Goal: Task Accomplishment & Management: Complete application form

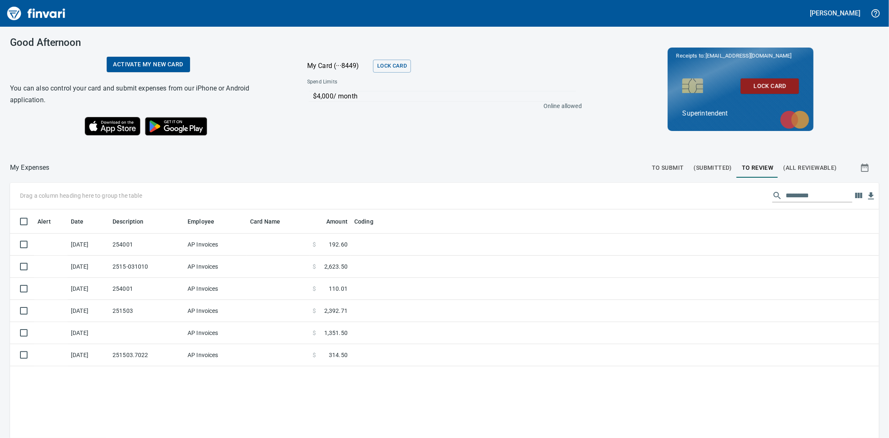
scroll to position [339, 856]
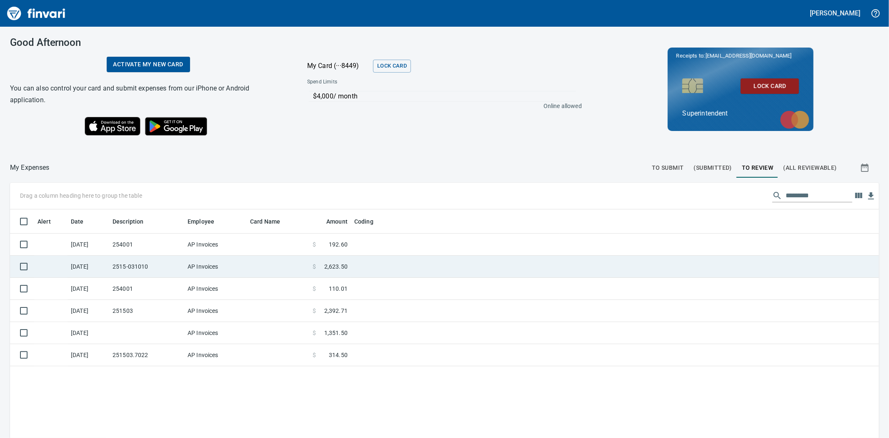
click at [188, 271] on td "AP Invoices" at bounding box center [215, 267] width 63 height 22
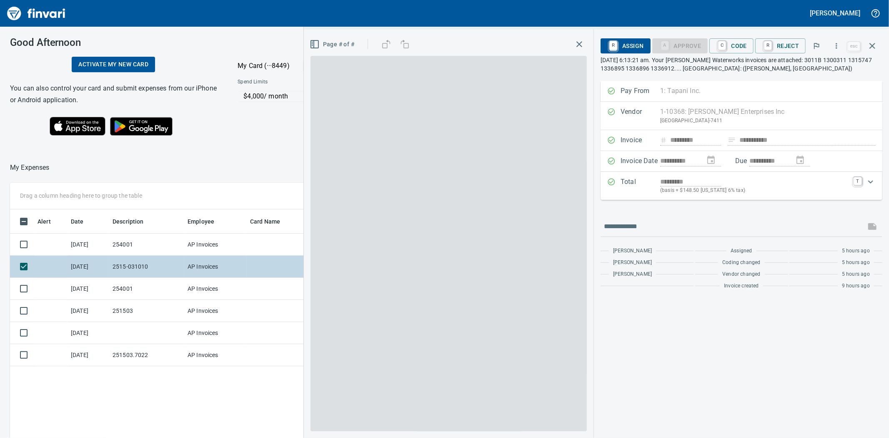
scroll to position [339, 647]
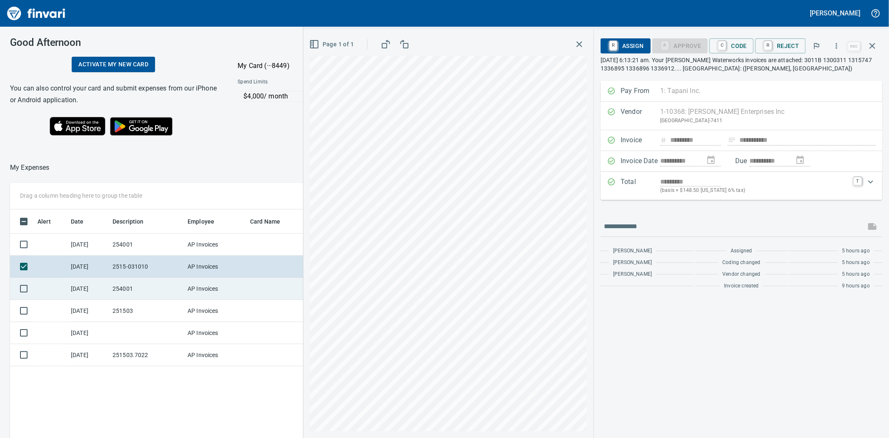
click at [201, 290] on td "AP Invoices" at bounding box center [215, 289] width 63 height 22
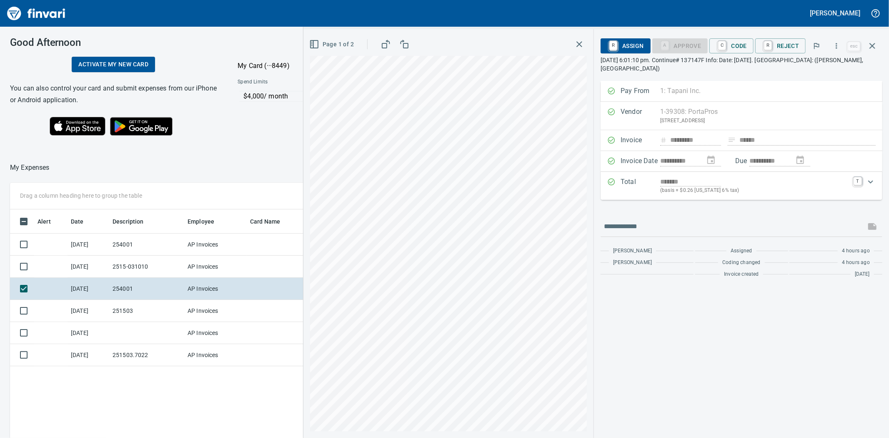
click at [223, 158] on div at bounding box center [244, 168] width 389 height 20
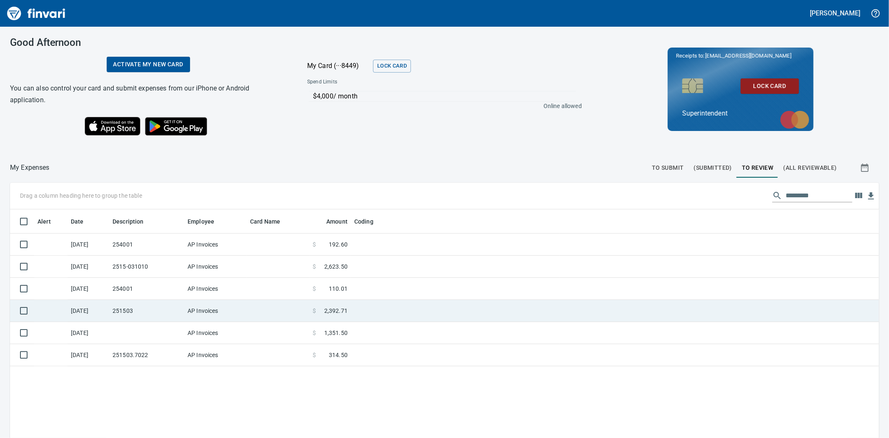
scroll to position [339, 854]
click at [277, 309] on td at bounding box center [278, 311] width 63 height 22
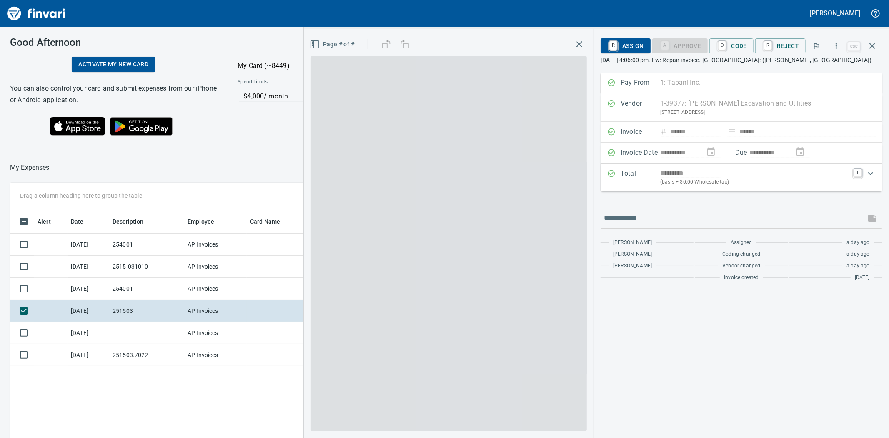
scroll to position [339, 647]
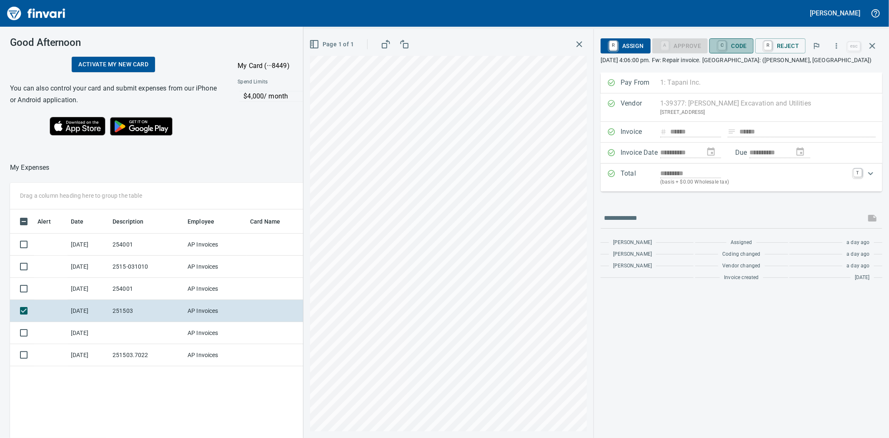
click at [737, 48] on span "C Code" at bounding box center [731, 46] width 31 height 14
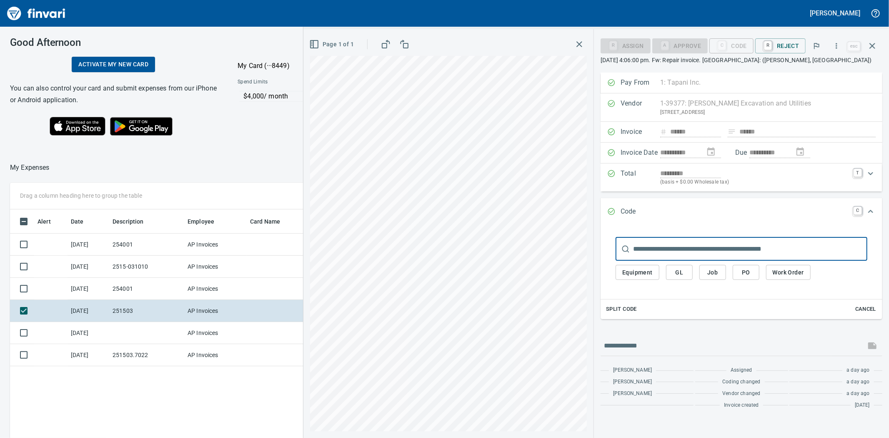
click at [704, 274] on button "Job" at bounding box center [713, 272] width 27 height 15
click at [718, 270] on span "Job" at bounding box center [712, 272] width 13 height 10
click at [652, 252] on input "text" at bounding box center [750, 248] width 234 height 23
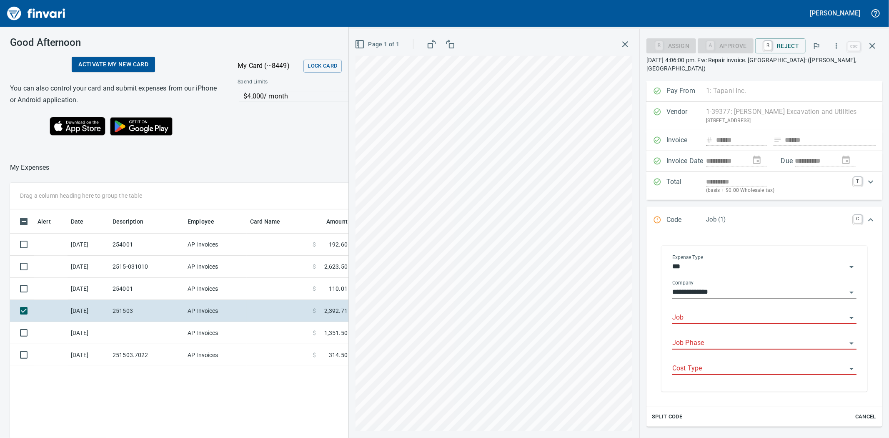
click at [733, 305] on div "Job" at bounding box center [765, 314] width 184 height 19
click at [724, 327] on li "251503.: [PERSON_NAME][GEOGRAPHIC_DATA][PERSON_NAME] Industrial" at bounding box center [761, 331] width 176 height 20
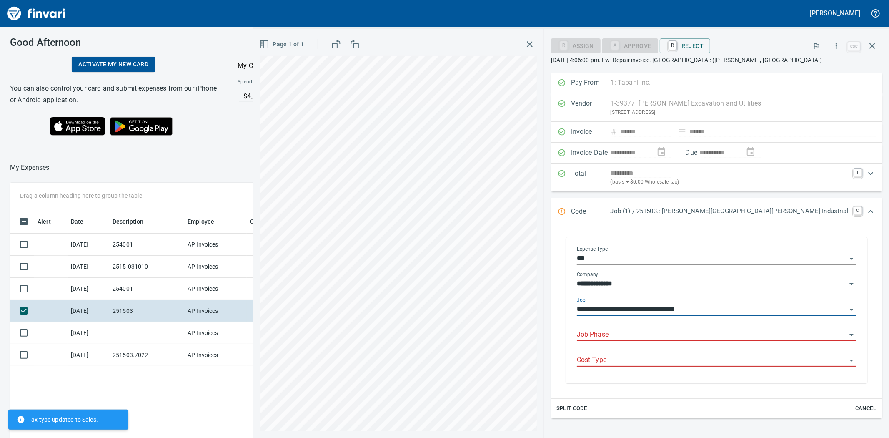
type input "**********"
click at [706, 334] on input "Job Phase" at bounding box center [712, 335] width 270 height 12
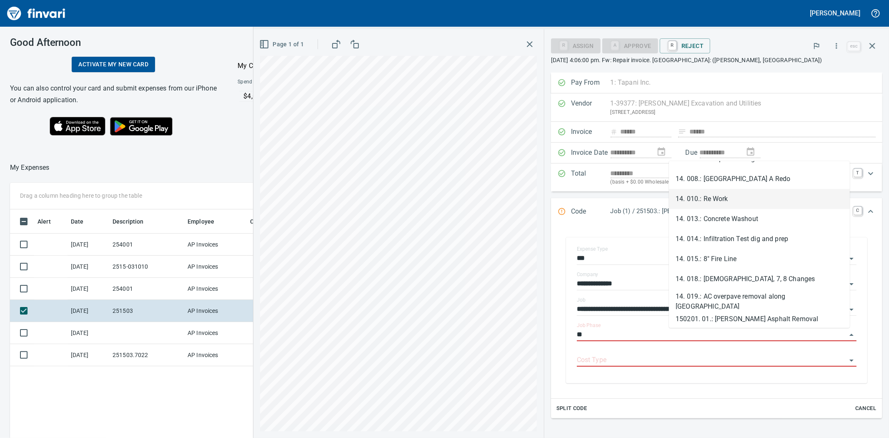
scroll to position [139, 0]
click at [700, 196] on li "14. 010.: Re Work" at bounding box center [759, 196] width 181 height 20
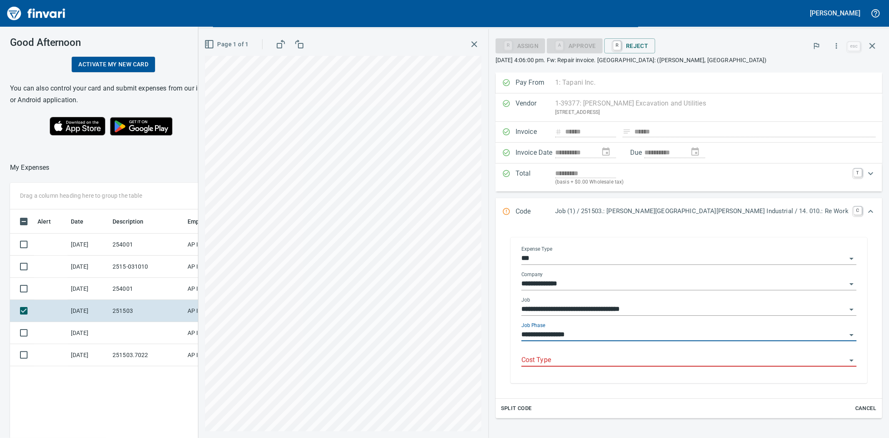
type input "**********"
click at [694, 360] on input "Cost Type" at bounding box center [684, 360] width 325 height 12
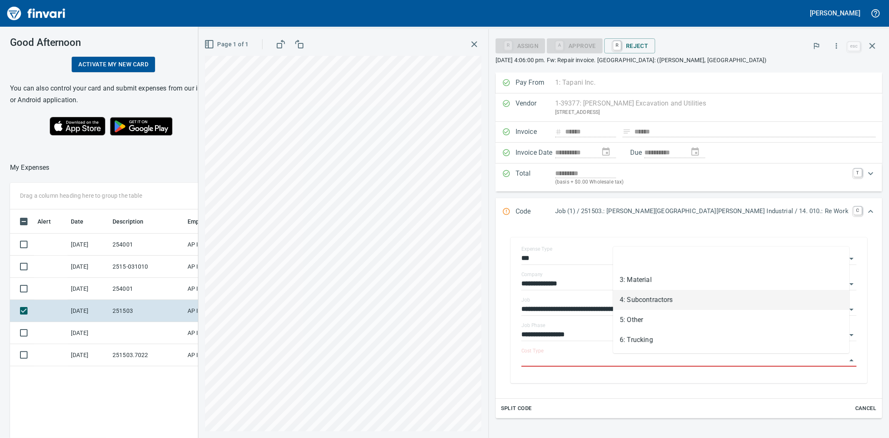
click at [645, 301] on li "4: Subcontractors" at bounding box center [731, 300] width 236 height 20
type input "**********"
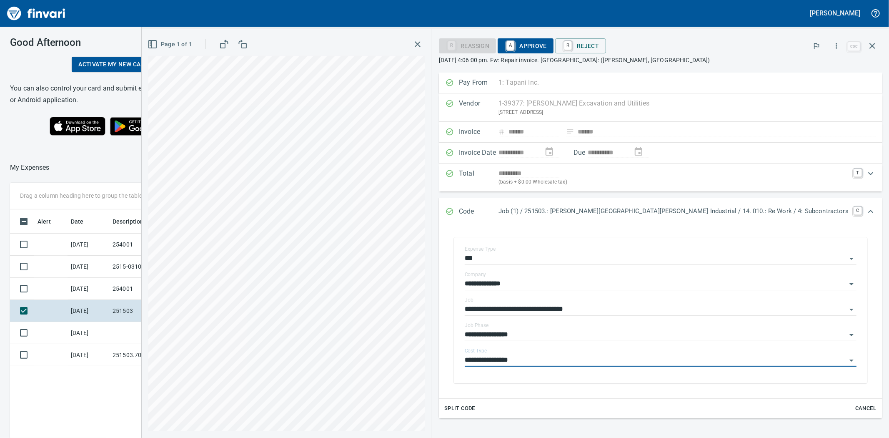
click at [547, 40] on span "A Approve" at bounding box center [526, 46] width 43 height 14
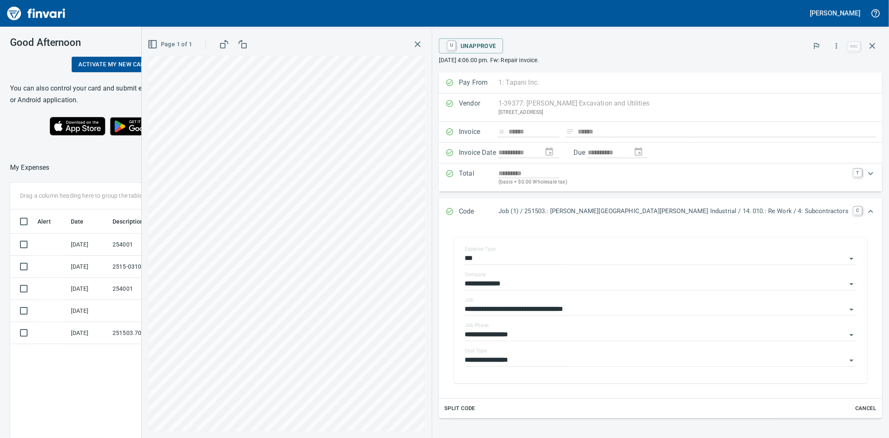
click at [423, 42] on icon "button" at bounding box center [418, 44] width 10 height 10
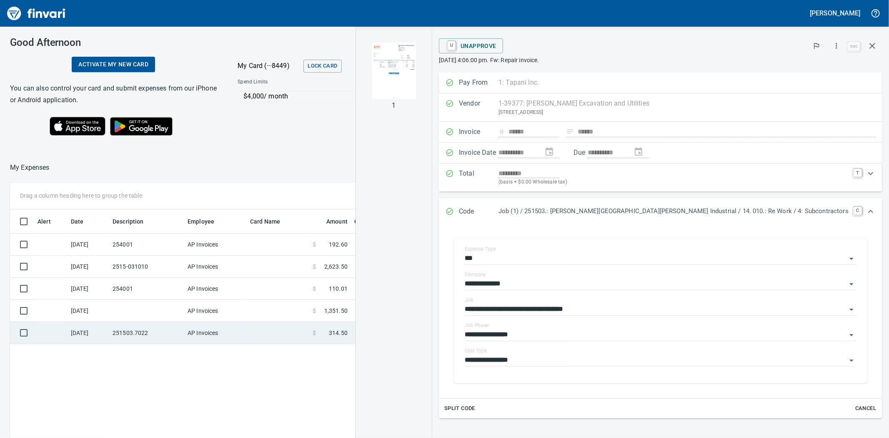
click at [256, 330] on td at bounding box center [278, 333] width 63 height 22
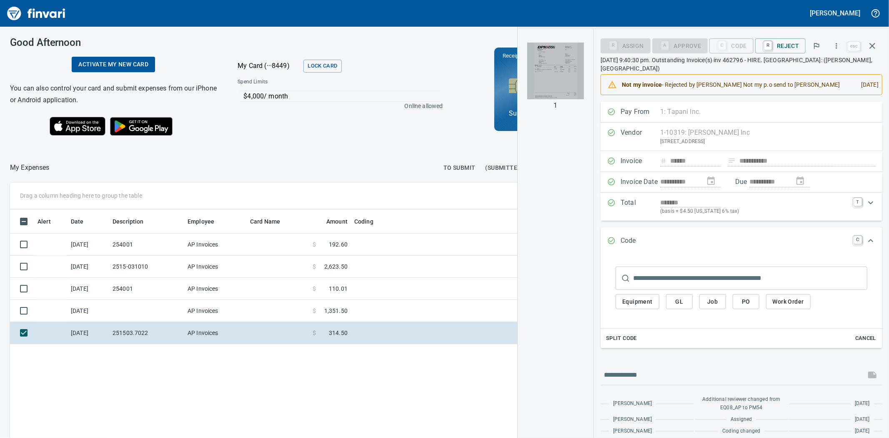
click at [543, 72] on img "button" at bounding box center [555, 71] width 57 height 57
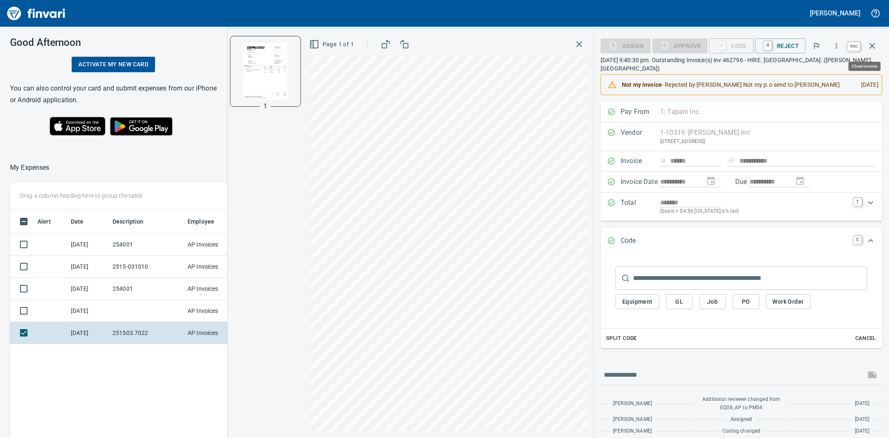
scroll to position [339, 647]
click at [874, 47] on icon "button" at bounding box center [873, 46] width 6 height 6
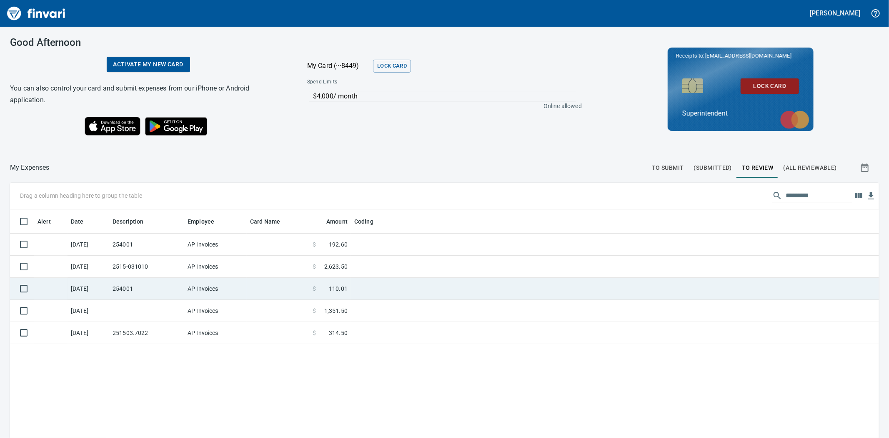
scroll to position [339, 856]
click at [248, 287] on td at bounding box center [278, 289] width 63 height 22
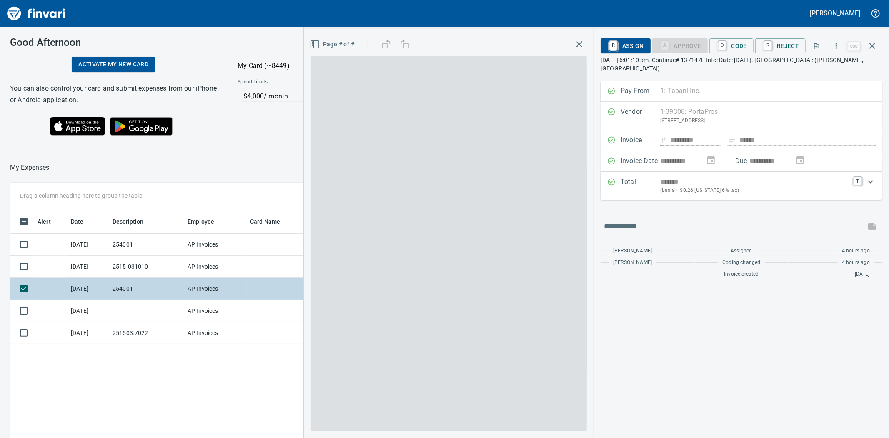
scroll to position [339, 647]
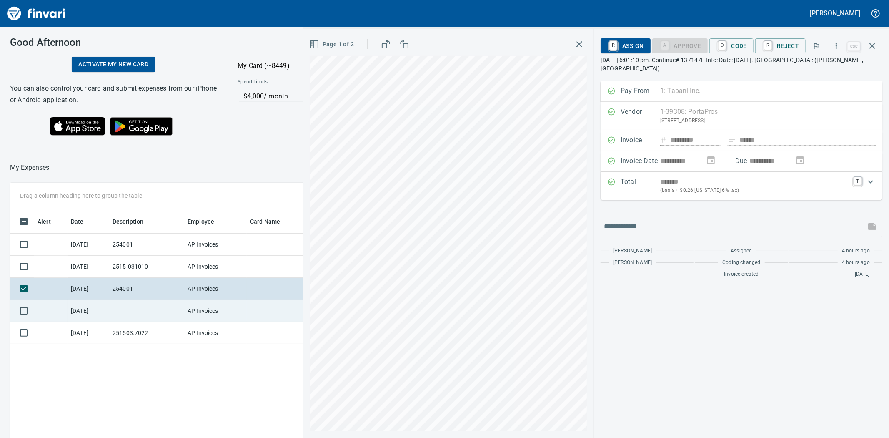
click at [230, 305] on td "AP Invoices" at bounding box center [215, 311] width 63 height 22
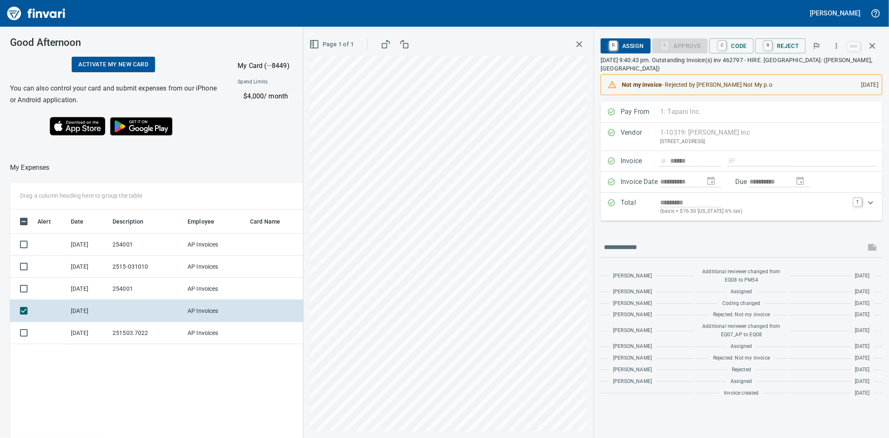
click at [236, 354] on div "Alert Date Description Employee Card Name Amount Coding [DATE] 254001 AP Invoic…" at bounding box center [340, 382] width 661 height 346
click at [870, 44] on icon "button" at bounding box center [873, 46] width 10 height 10
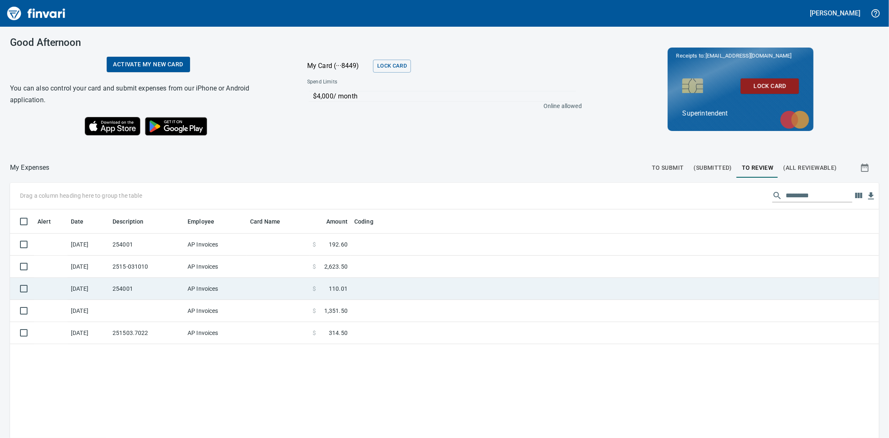
scroll to position [339, 856]
click at [292, 286] on td at bounding box center [278, 289] width 63 height 22
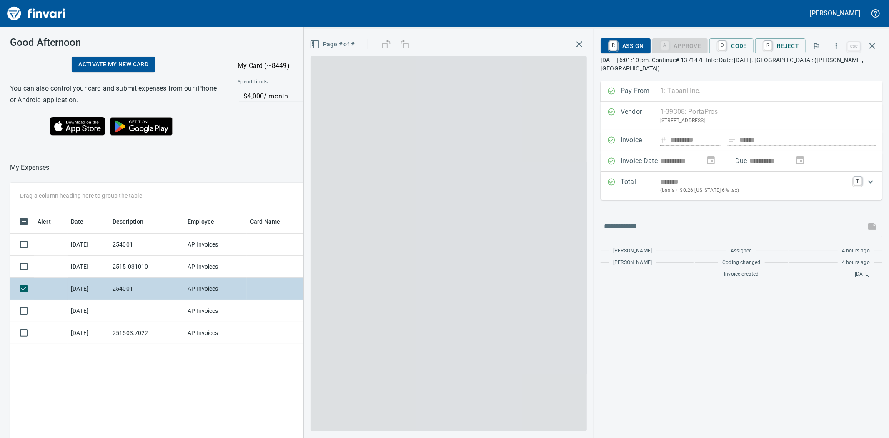
scroll to position [339, 647]
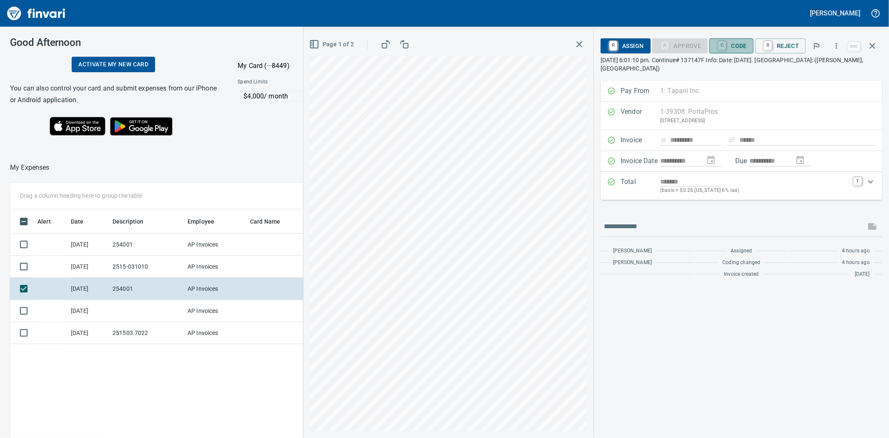
click at [737, 40] on span "C Code" at bounding box center [731, 46] width 31 height 14
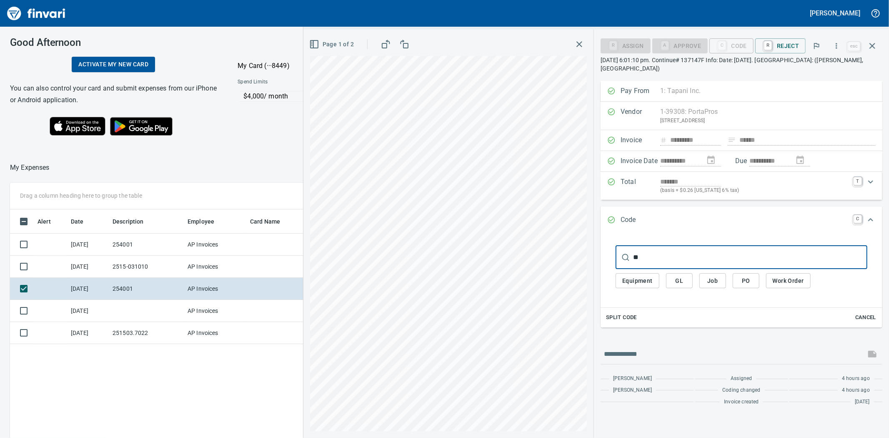
type input "**"
click at [711, 276] on span "Job" at bounding box center [712, 281] width 13 height 10
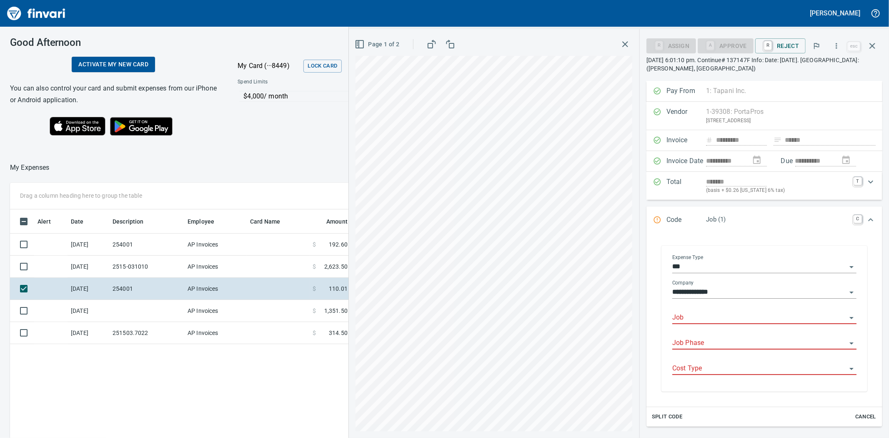
click at [707, 319] on input "Job" at bounding box center [760, 318] width 174 height 12
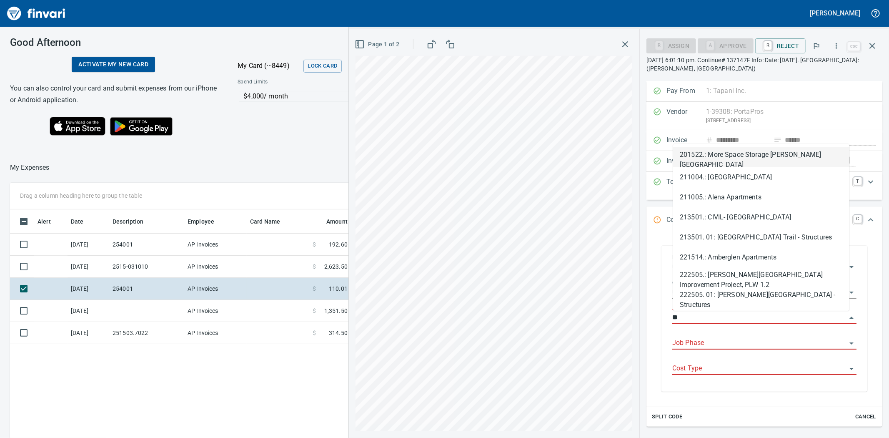
type input "*"
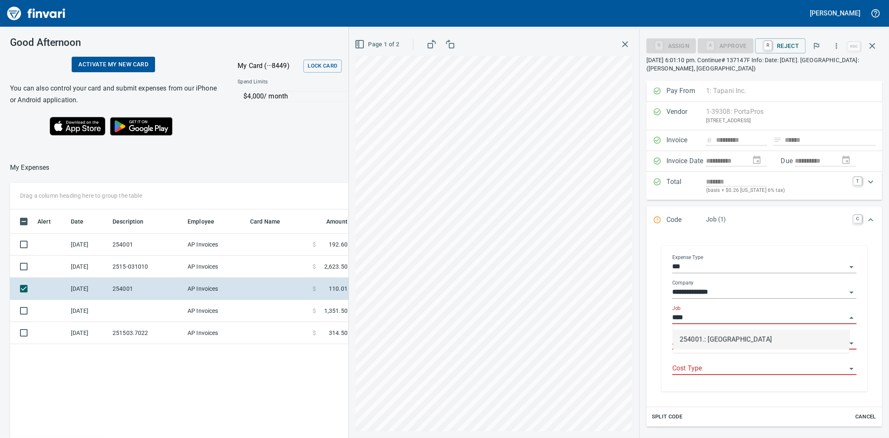
drag, startPoint x: 705, startPoint y: 332, endPoint x: 706, endPoint y: 345, distance: 13.0
click at [706, 332] on li "254001.: [GEOGRAPHIC_DATA]" at bounding box center [761, 339] width 176 height 20
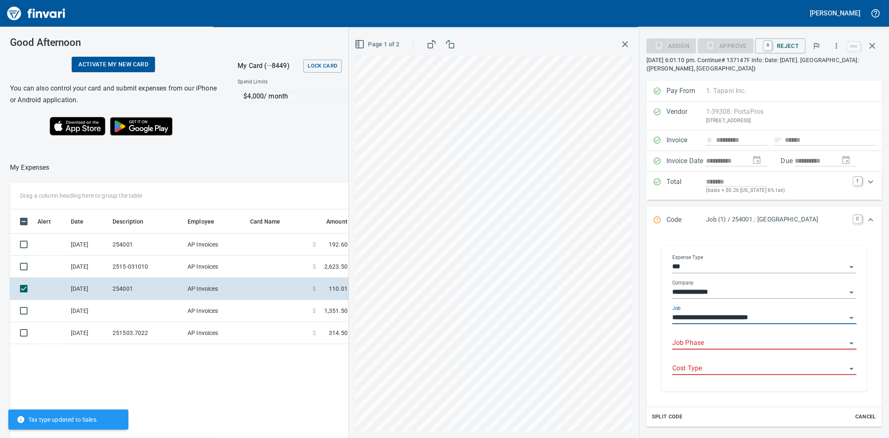
type input "**********"
click at [706, 345] on input "Job Phase" at bounding box center [760, 343] width 174 height 12
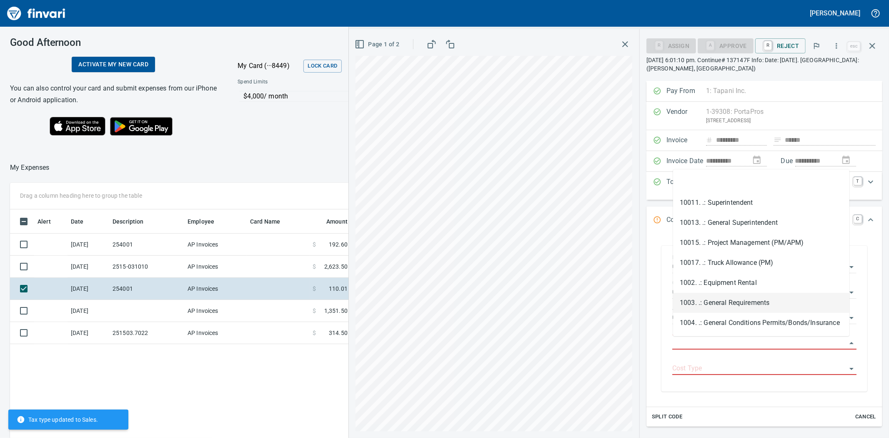
click at [727, 299] on li "1003. .: General Requirements" at bounding box center [761, 303] width 176 height 20
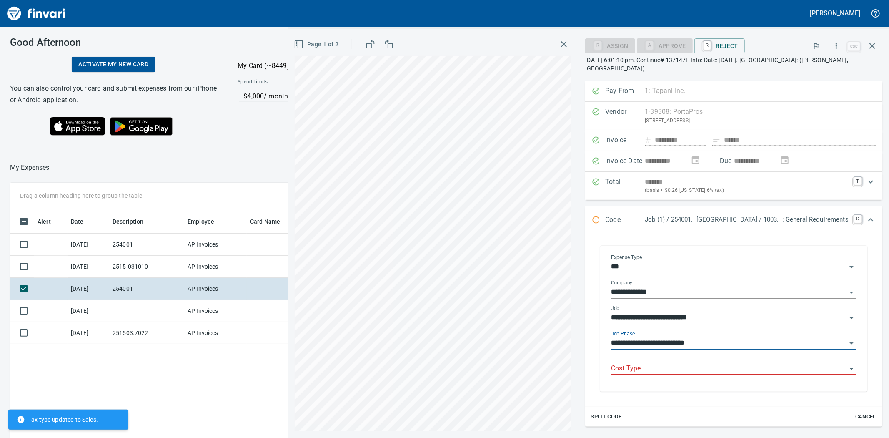
type input "**********"
click at [663, 363] on input "Cost Type" at bounding box center [729, 369] width 236 height 12
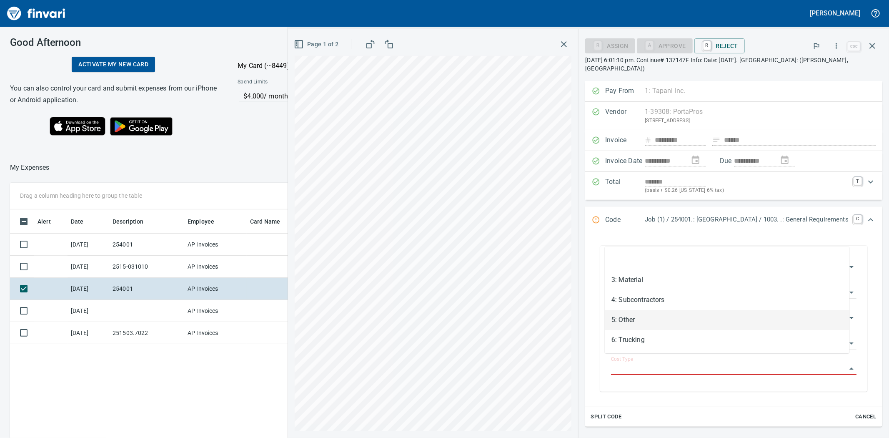
click at [639, 318] on li "5: Other" at bounding box center [727, 320] width 245 height 20
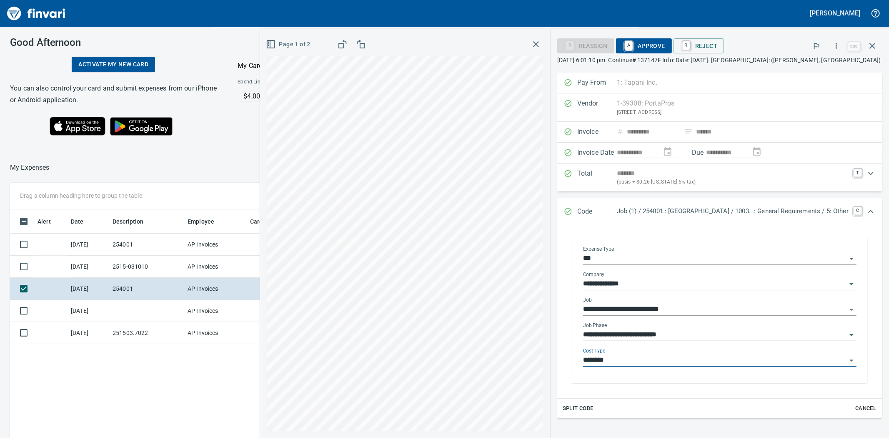
type input "********"
drag, startPoint x: 648, startPoint y: 42, endPoint x: 601, endPoint y: 92, distance: 68.2
click at [647, 42] on span "A Approve" at bounding box center [644, 46] width 43 height 14
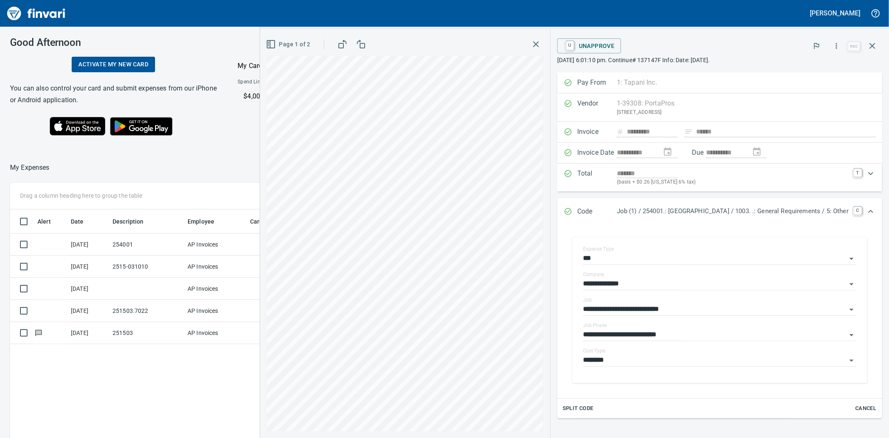
click at [531, 42] on icon "button" at bounding box center [536, 44] width 10 height 10
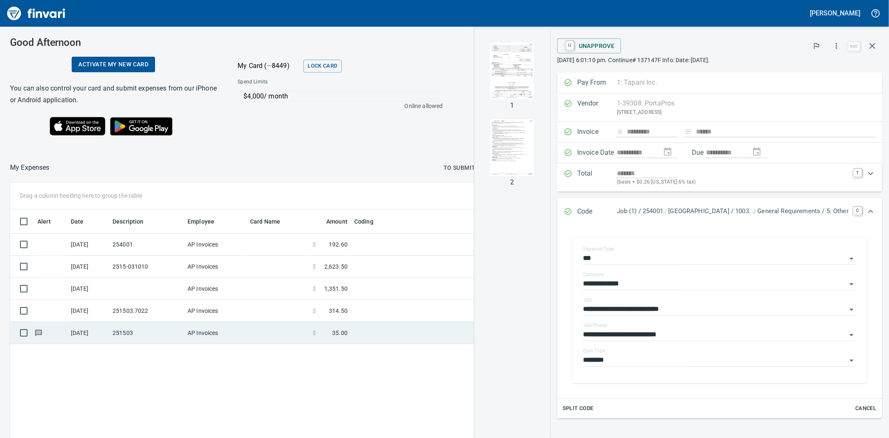
click at [302, 337] on td at bounding box center [278, 333] width 63 height 22
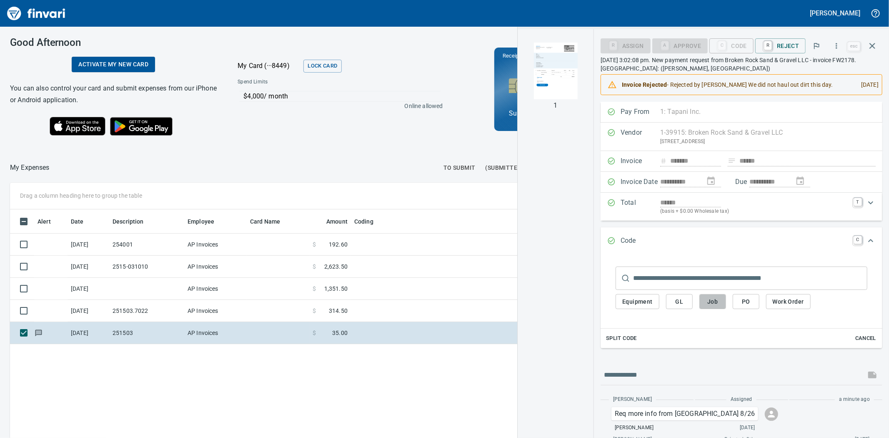
click at [718, 304] on span "Job" at bounding box center [712, 301] width 13 height 10
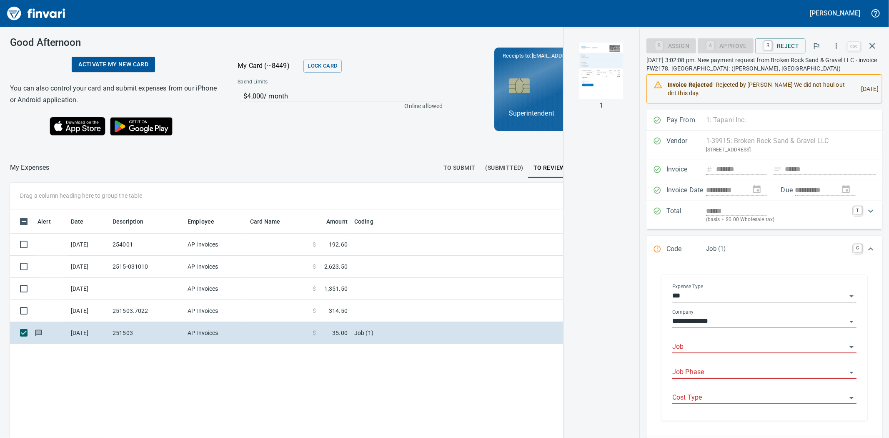
click at [704, 351] on input "Job" at bounding box center [760, 347] width 174 height 12
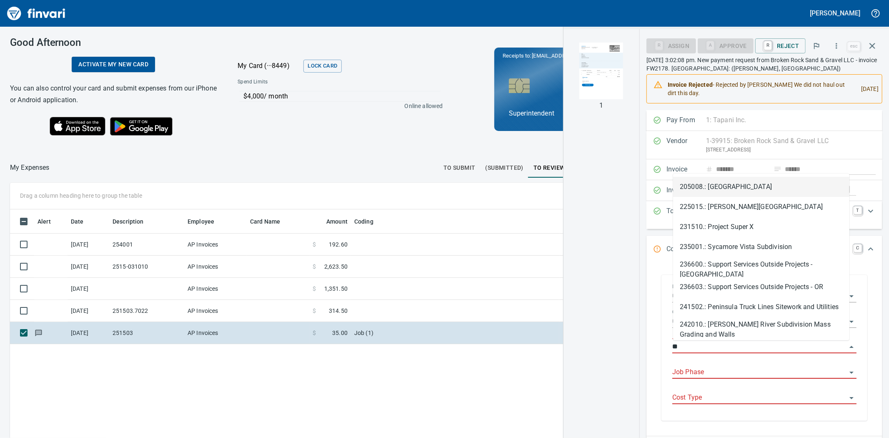
scroll to position [339, 647]
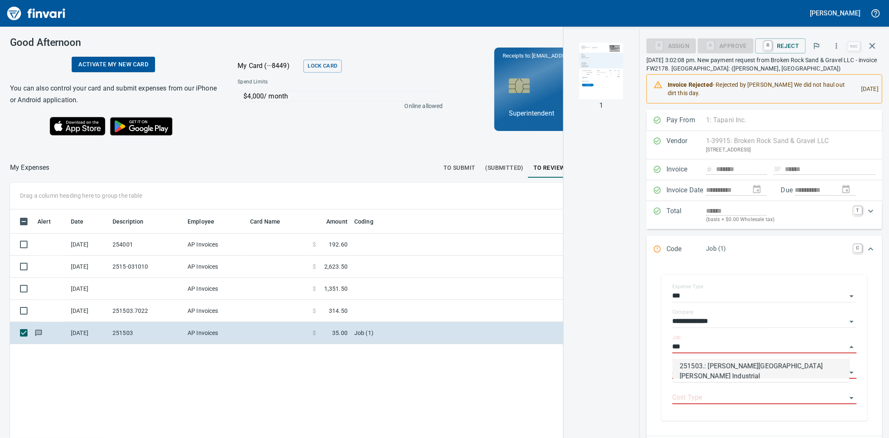
click at [718, 367] on li "251503.: [PERSON_NAME][GEOGRAPHIC_DATA][PERSON_NAME] Industrial" at bounding box center [761, 369] width 176 height 20
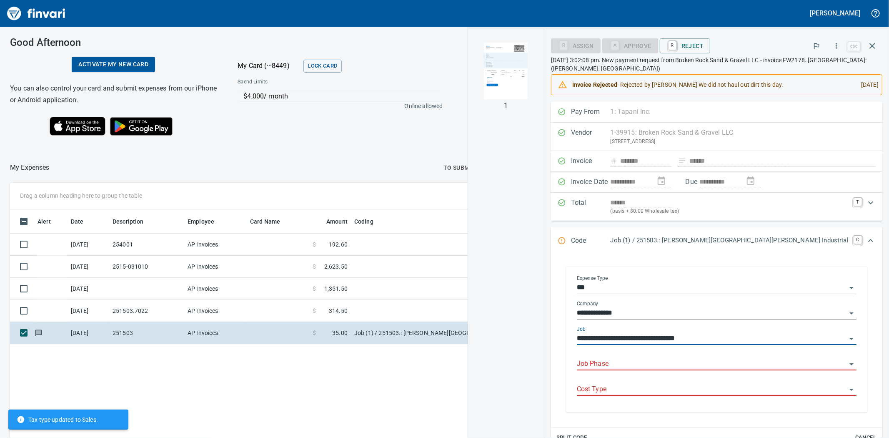
type input "**********"
click at [724, 370] on input "Job Phase" at bounding box center [712, 364] width 270 height 12
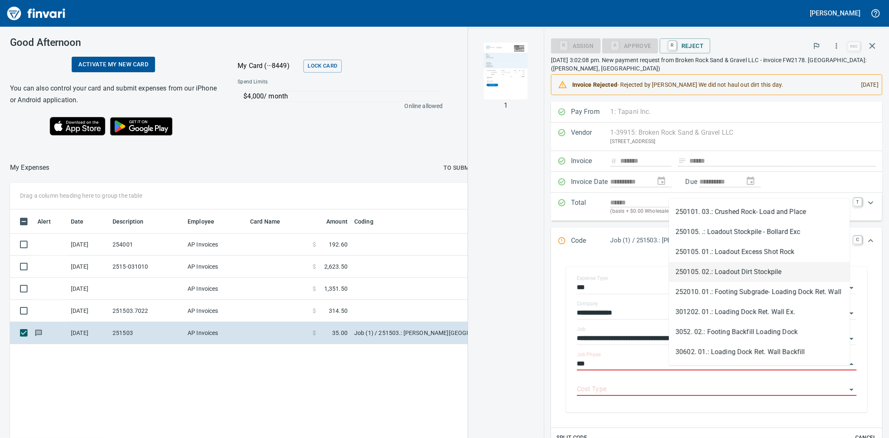
click at [740, 274] on li "250105. 02.: Loadout Dirt Stockpile" at bounding box center [759, 272] width 181 height 20
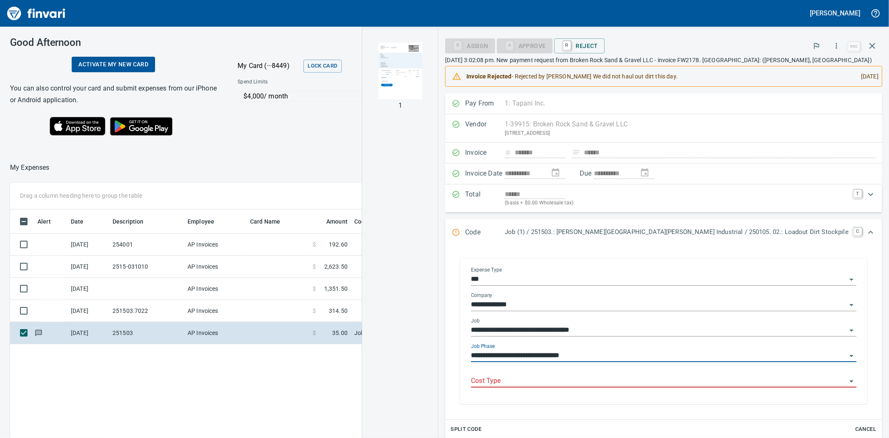
click at [686, 362] on input "**********" at bounding box center [659, 356] width 376 height 12
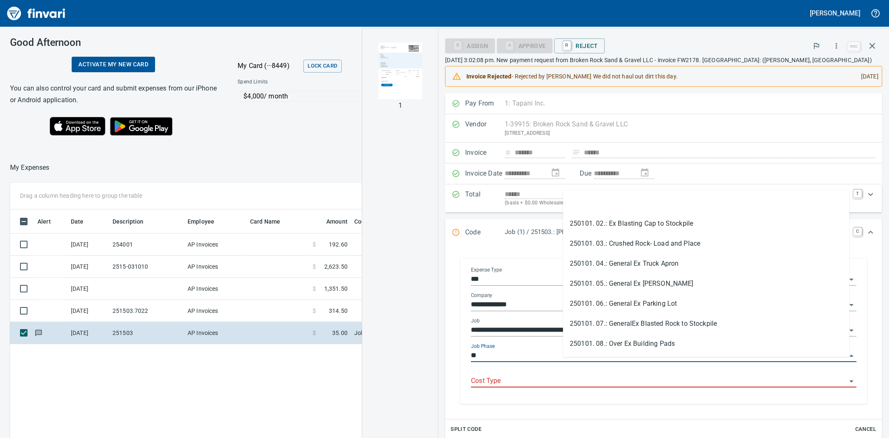
type input "*"
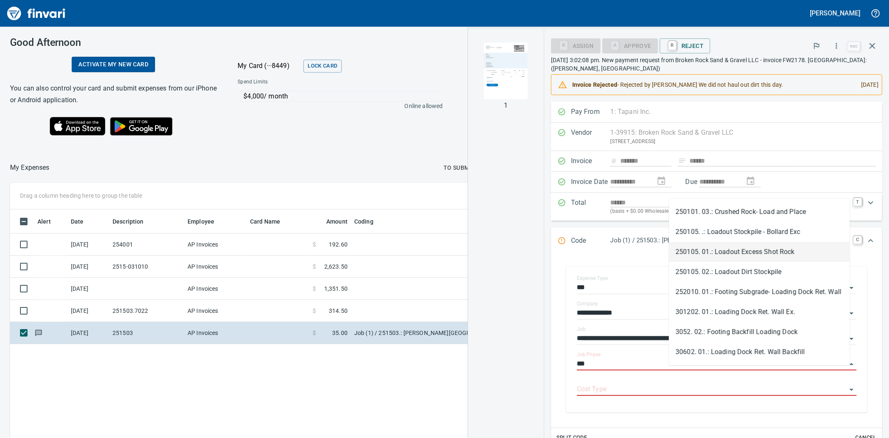
click at [719, 250] on li "250105. 01.: Loadout Excess Shot Rock" at bounding box center [759, 252] width 181 height 20
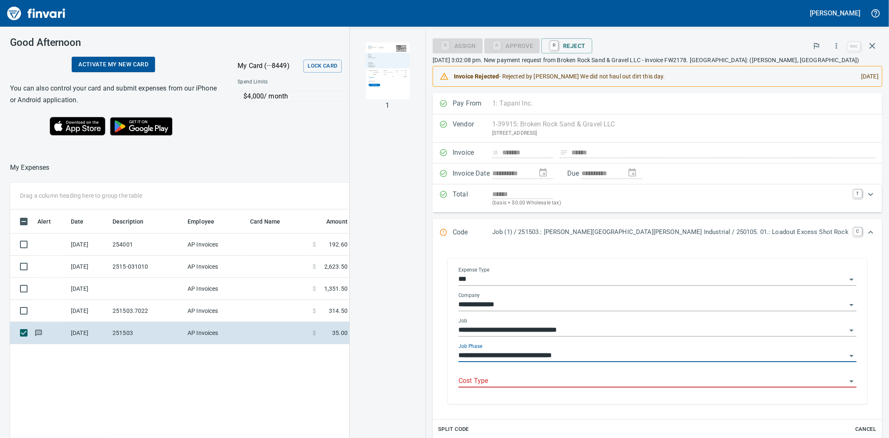
type input "**********"
click at [609, 387] on input "Cost Type" at bounding box center [653, 381] width 388 height 12
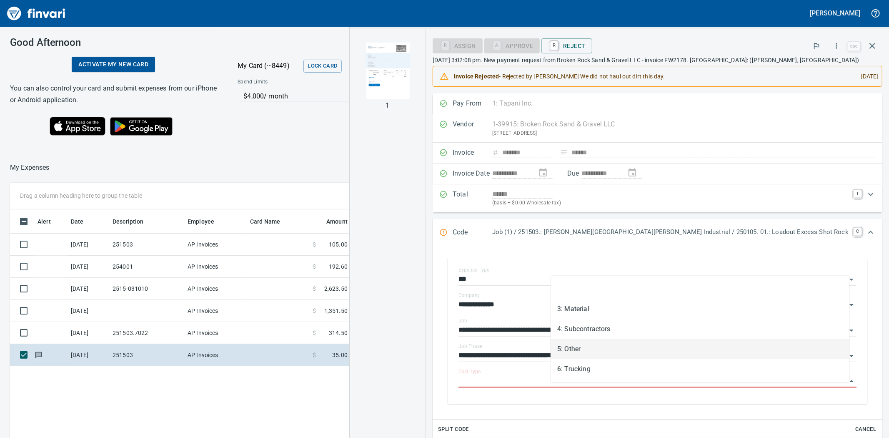
click at [586, 350] on li "5: Other" at bounding box center [700, 349] width 299 height 20
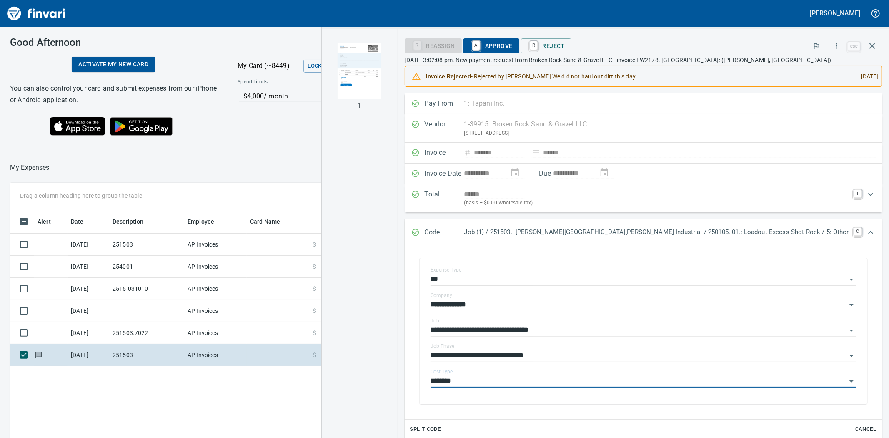
type input "********"
click at [513, 46] on span "A Approve" at bounding box center [491, 46] width 43 height 14
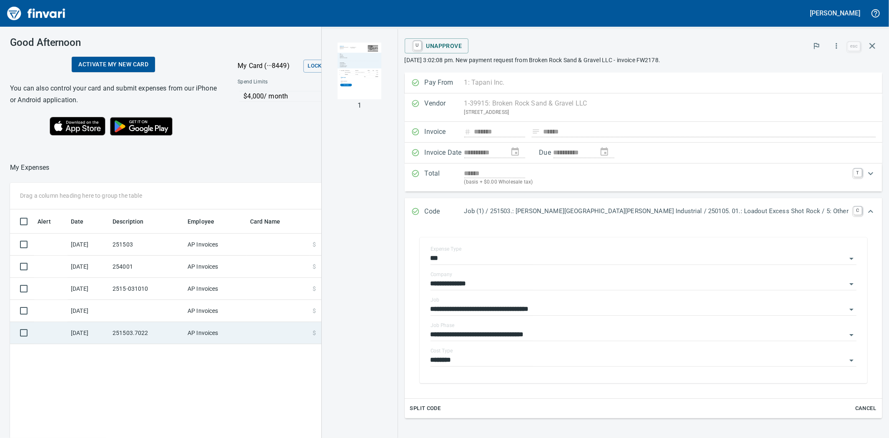
click at [269, 335] on td at bounding box center [278, 333] width 63 height 22
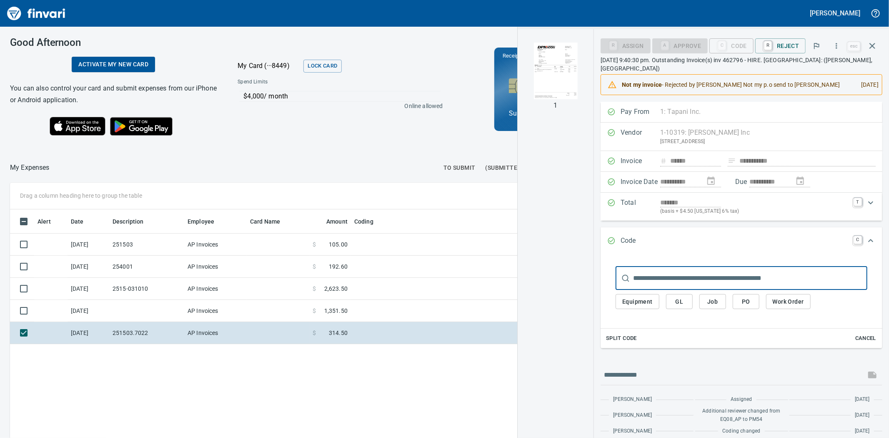
click at [554, 68] on img "button" at bounding box center [555, 71] width 57 height 57
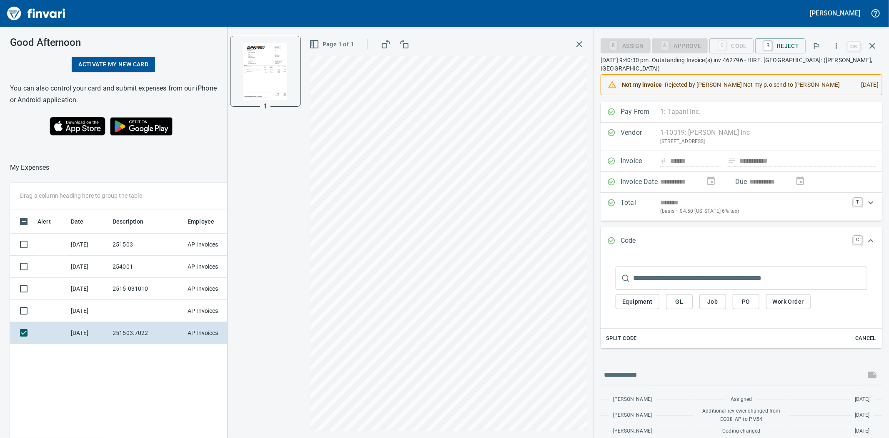
click at [167, 401] on div "Alert Date Description Employee Card Name Amount Coding [DATE] 251503 AP Invoic…" at bounding box center [340, 382] width 661 height 346
click at [587, 42] on button "button" at bounding box center [579, 44] width 15 height 15
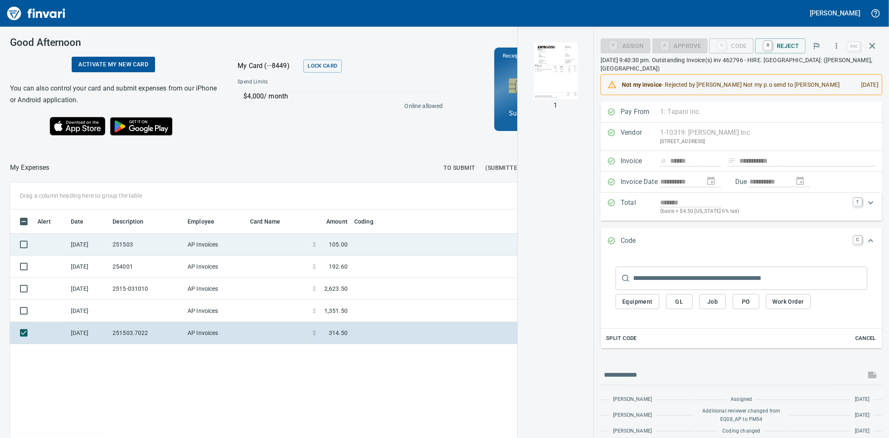
click at [274, 249] on td at bounding box center [278, 245] width 63 height 22
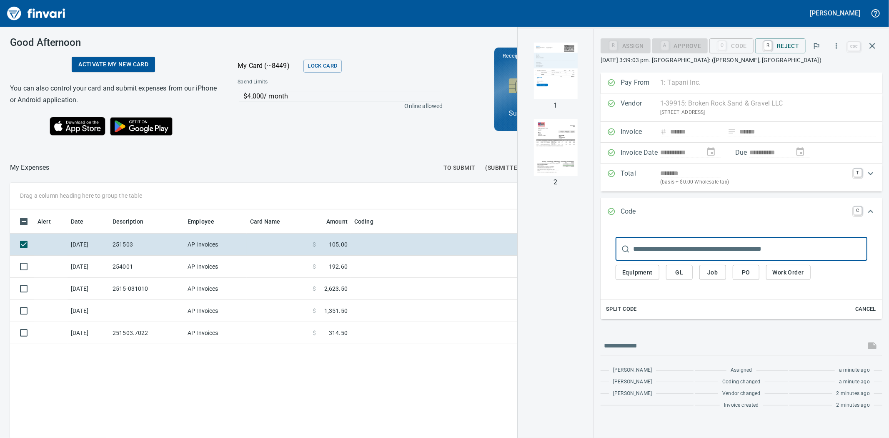
click at [543, 80] on img "button" at bounding box center [555, 71] width 57 height 57
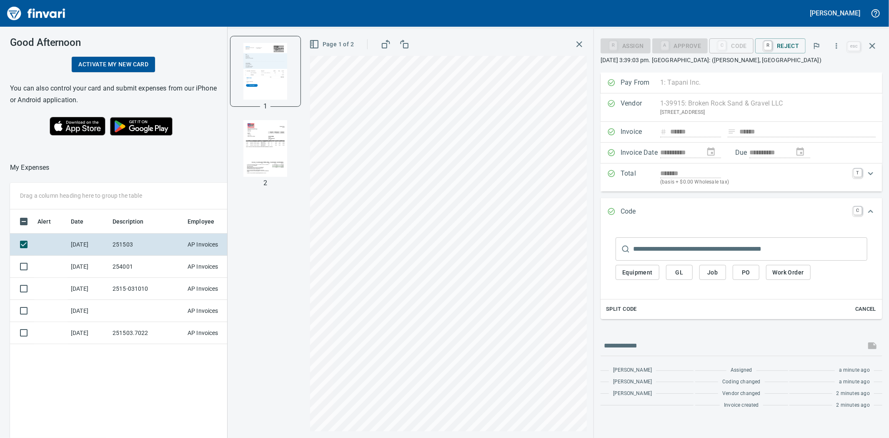
click at [261, 126] on img "button" at bounding box center [265, 148] width 57 height 57
click at [711, 276] on span "Job" at bounding box center [712, 272] width 13 height 10
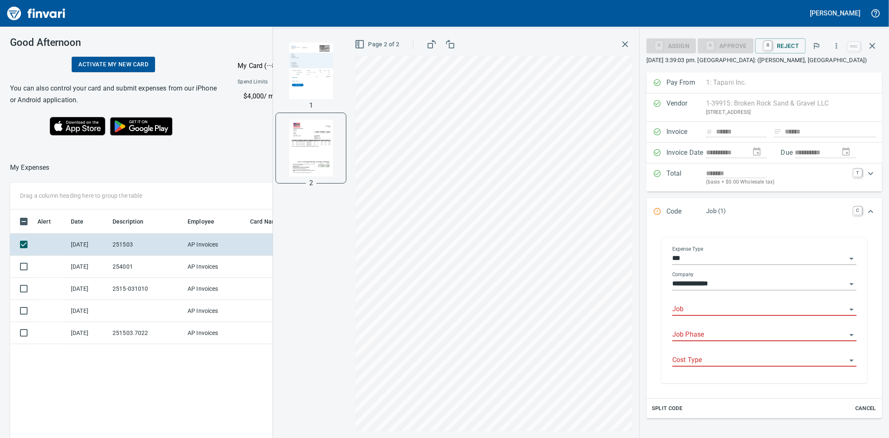
click at [711, 310] on input "Job" at bounding box center [760, 310] width 174 height 12
click at [691, 329] on li "245010.: [PERSON_NAME][GEOGRAPHIC_DATA]" at bounding box center [761, 331] width 176 height 20
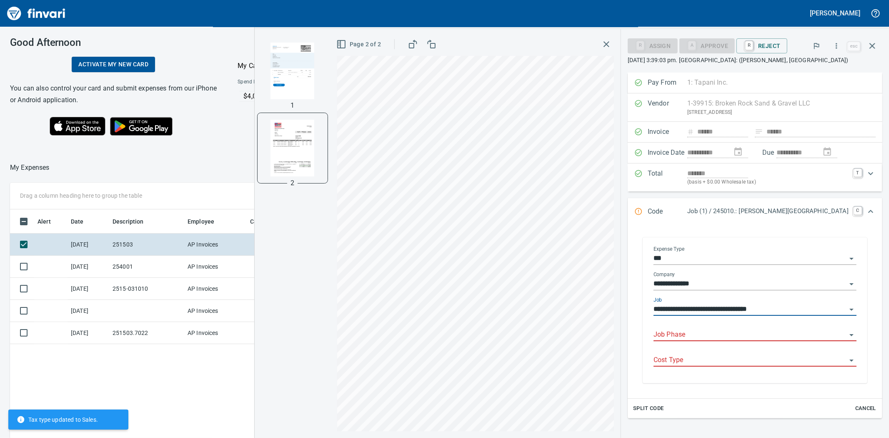
type input "**********"
click at [702, 334] on input "Job Phase" at bounding box center [750, 335] width 193 height 12
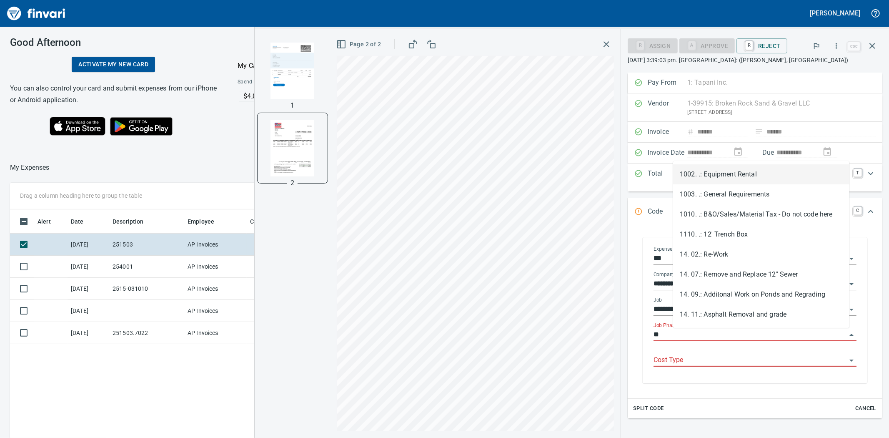
type input "*"
click at [707, 168] on li "14. 02.: Re-Work" at bounding box center [761, 174] width 176 height 20
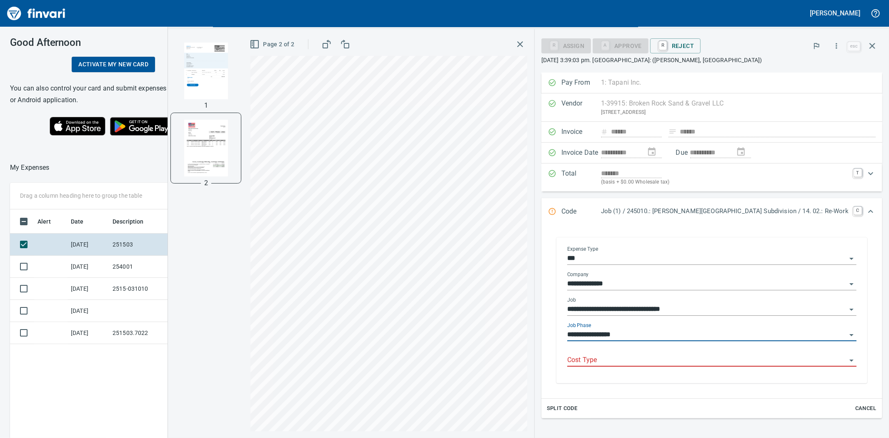
type input "**********"
click at [671, 363] on input "Cost Type" at bounding box center [707, 360] width 279 height 12
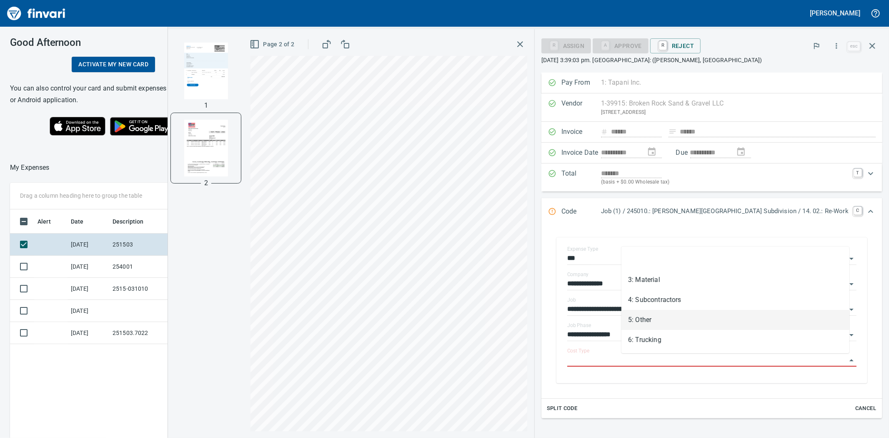
click at [645, 318] on li "5: Other" at bounding box center [736, 320] width 228 height 20
type input "********"
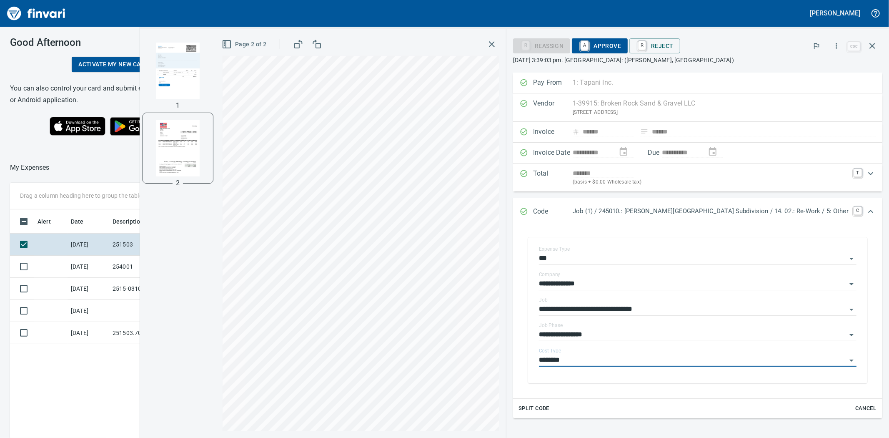
click at [621, 46] on span "A Approve" at bounding box center [600, 46] width 43 height 14
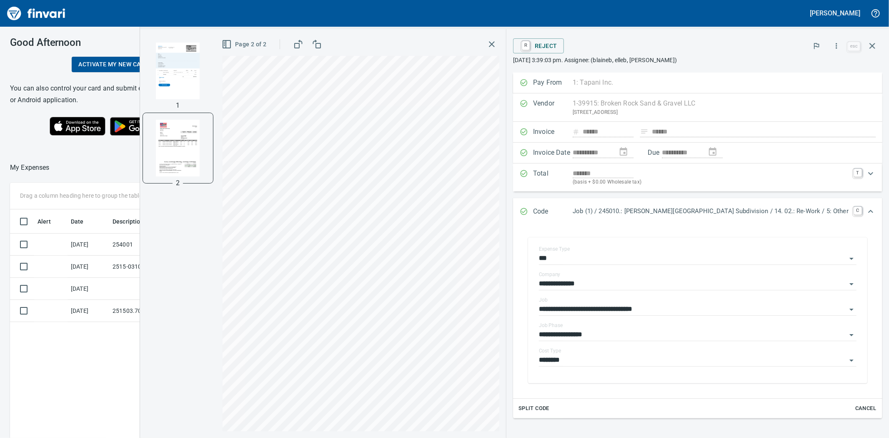
click at [497, 40] on icon "button" at bounding box center [492, 44] width 10 height 10
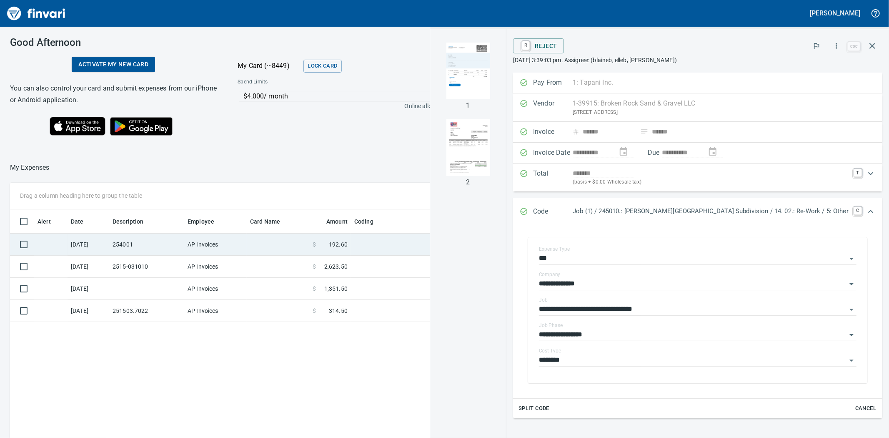
click at [223, 246] on td "AP Invoices" at bounding box center [215, 245] width 63 height 22
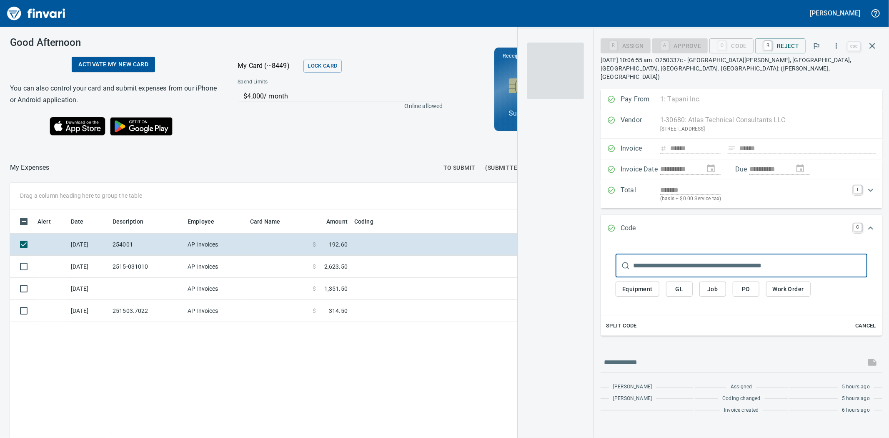
click at [401, 136] on div "Good Afternoon Activate my new card You can also control your card and submit e…" at bounding box center [340, 89] width 681 height 125
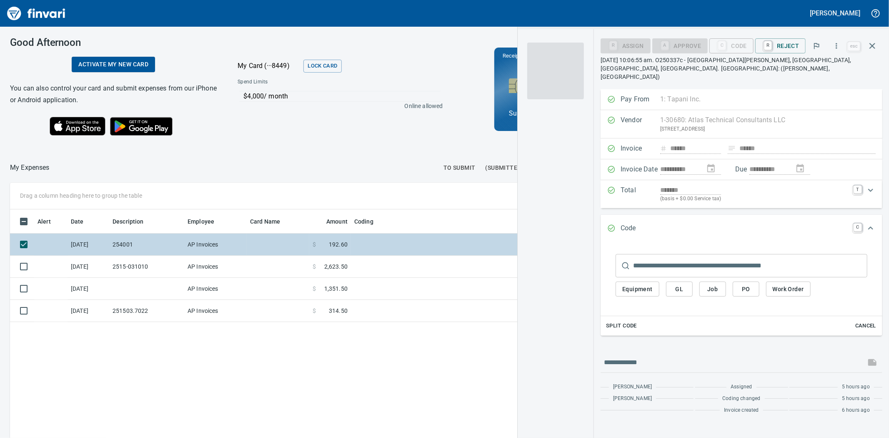
click at [290, 248] on td at bounding box center [278, 245] width 63 height 22
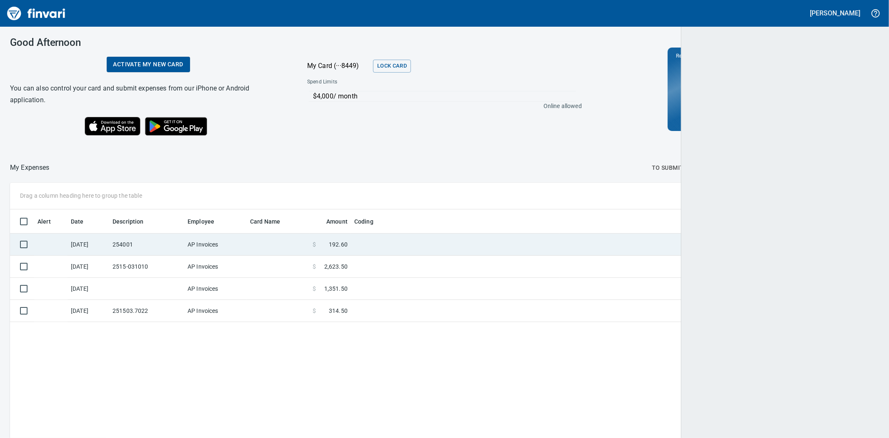
scroll to position [1, 1]
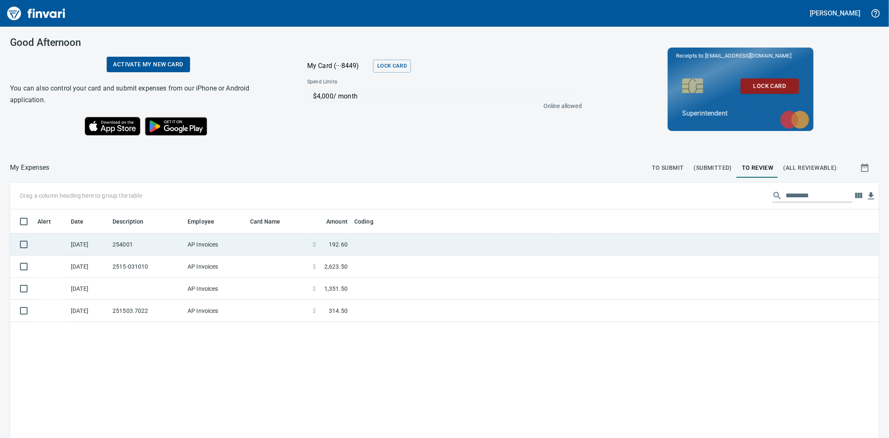
click at [289, 248] on td at bounding box center [278, 245] width 63 height 22
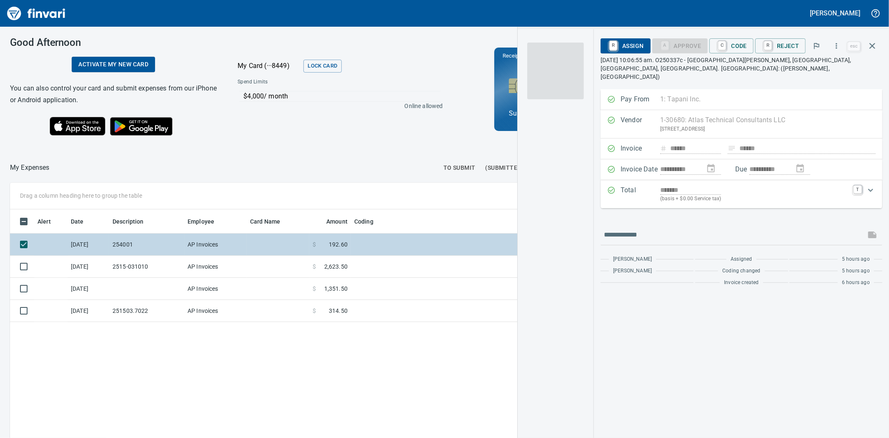
scroll to position [339, 647]
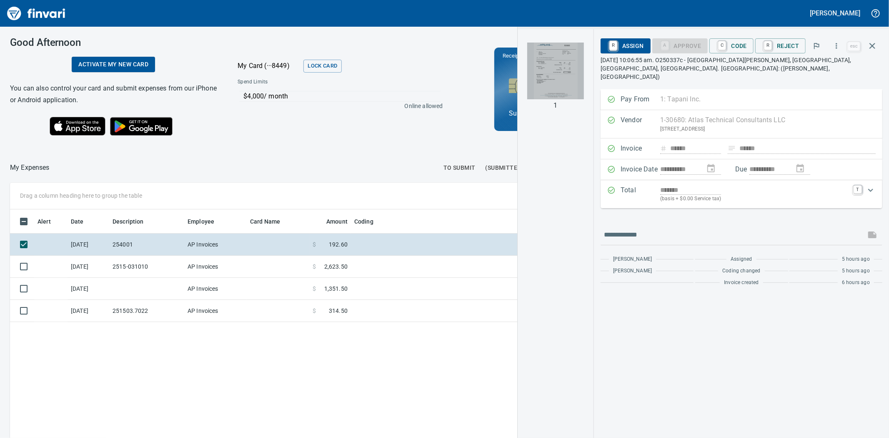
click at [569, 74] on img "button" at bounding box center [555, 71] width 57 height 57
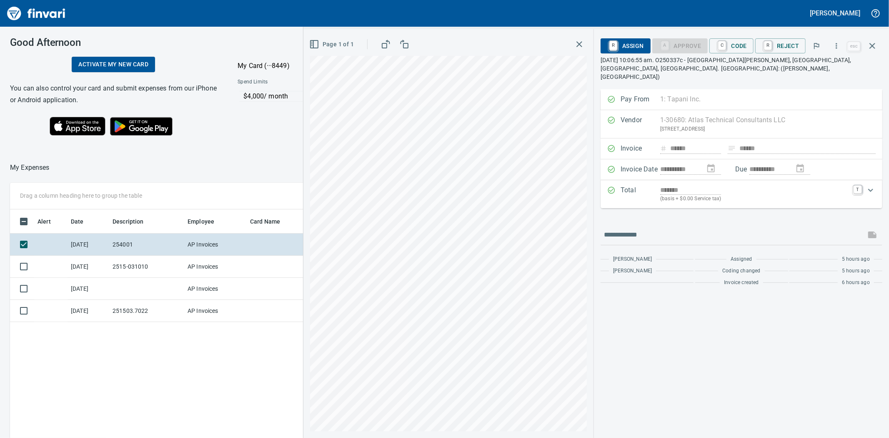
click at [241, 370] on div "Alert Date Description Employee Card Name Amount Coding [DATE] 254001 AP Invoic…" at bounding box center [340, 382] width 661 height 346
click at [578, 48] on icon "button" at bounding box center [580, 44] width 10 height 10
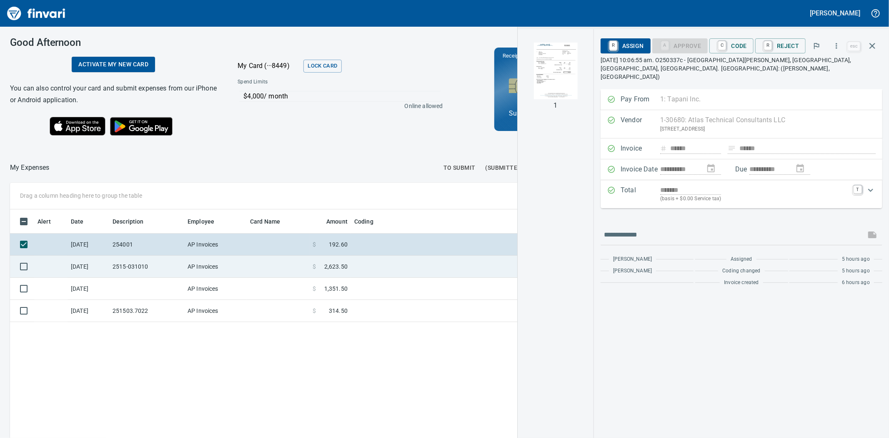
click at [251, 272] on td at bounding box center [278, 267] width 63 height 22
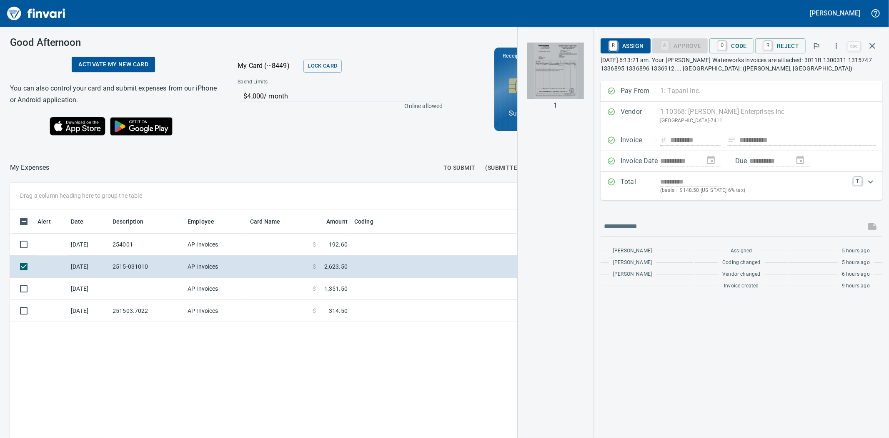
click at [551, 59] on img "button" at bounding box center [555, 71] width 57 height 57
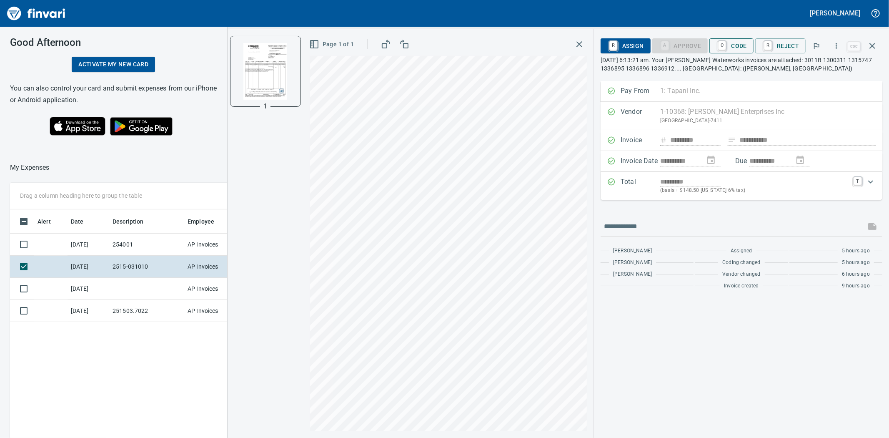
click at [730, 48] on span "C Code" at bounding box center [731, 46] width 31 height 14
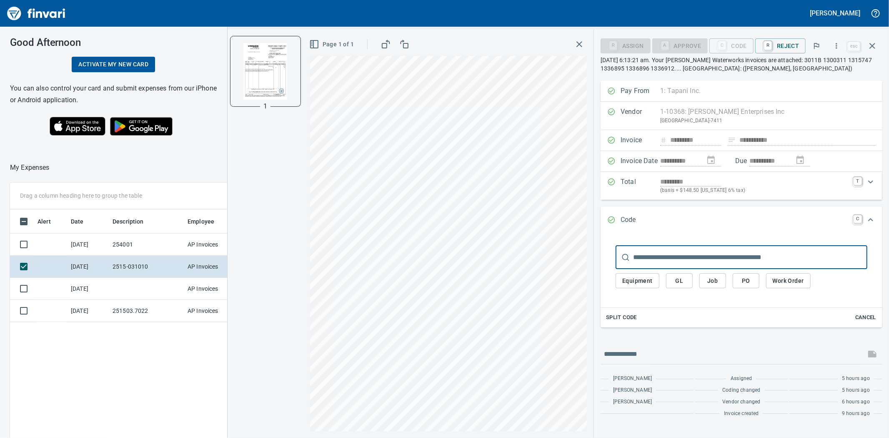
click at [718, 286] on span "Job" at bounding box center [712, 281] width 13 height 10
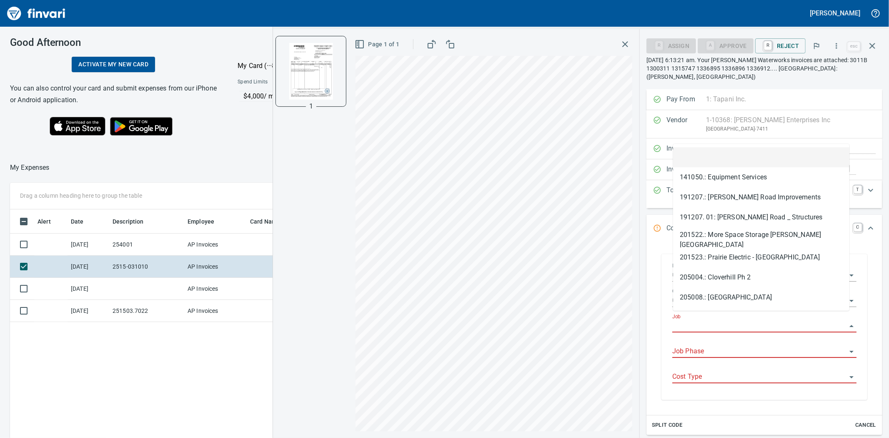
click at [716, 320] on input "Job" at bounding box center [760, 326] width 174 height 12
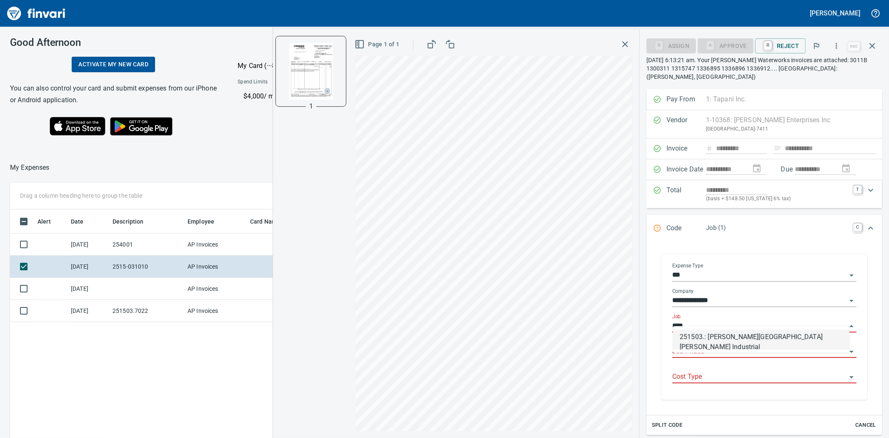
scroll to position [339, 647]
click at [714, 341] on li "251503.: [PERSON_NAME][GEOGRAPHIC_DATA][PERSON_NAME] Industrial" at bounding box center [761, 339] width 176 height 20
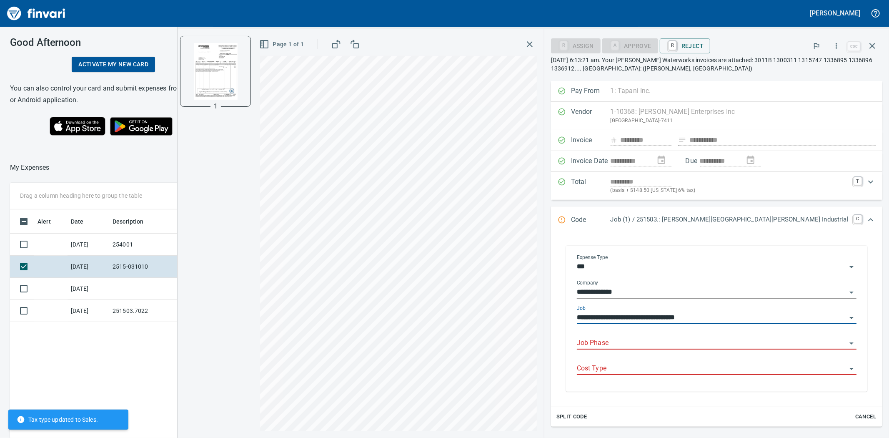
type input "**********"
click at [708, 342] on input "Job Phase" at bounding box center [712, 343] width 270 height 12
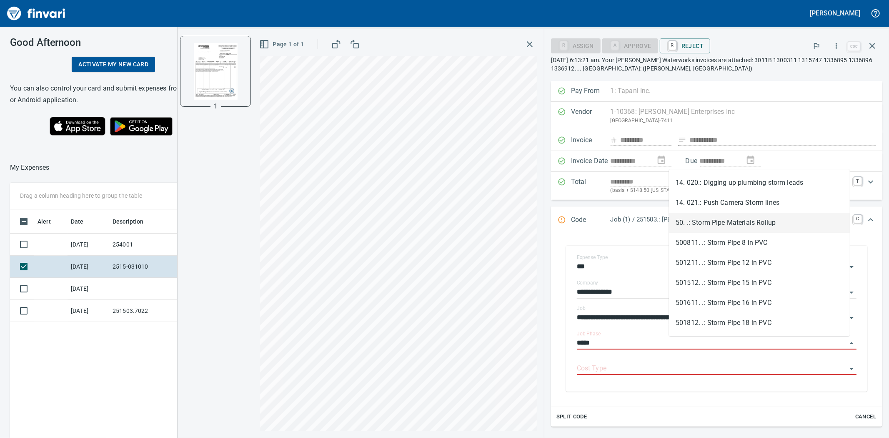
click at [772, 220] on li "50. .: Storm Pipe Materials Rollup" at bounding box center [759, 223] width 181 height 20
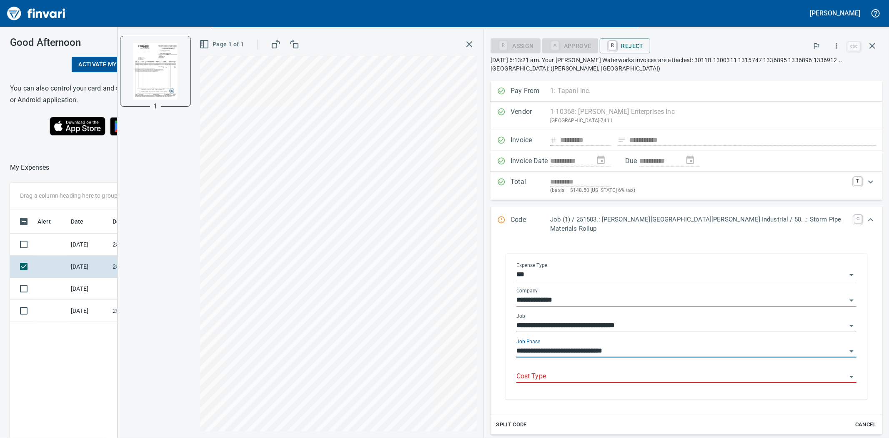
type input "**********"
click at [657, 371] on input "Cost Type" at bounding box center [682, 377] width 330 height 12
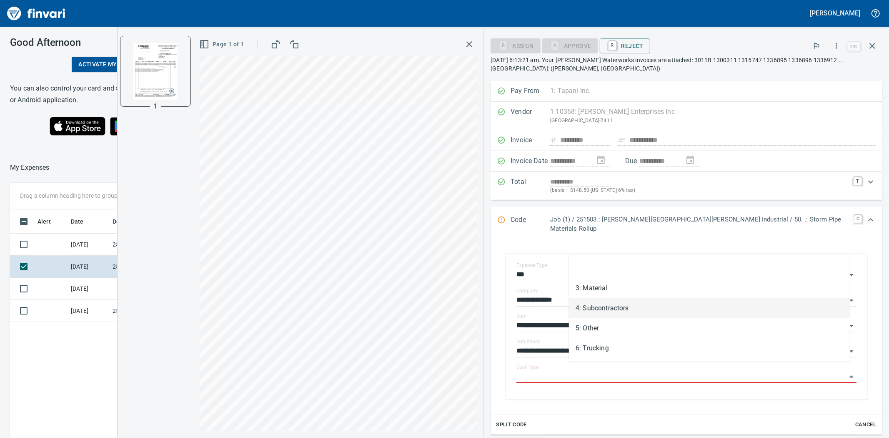
click at [601, 285] on li "3: Material" at bounding box center [709, 288] width 281 height 20
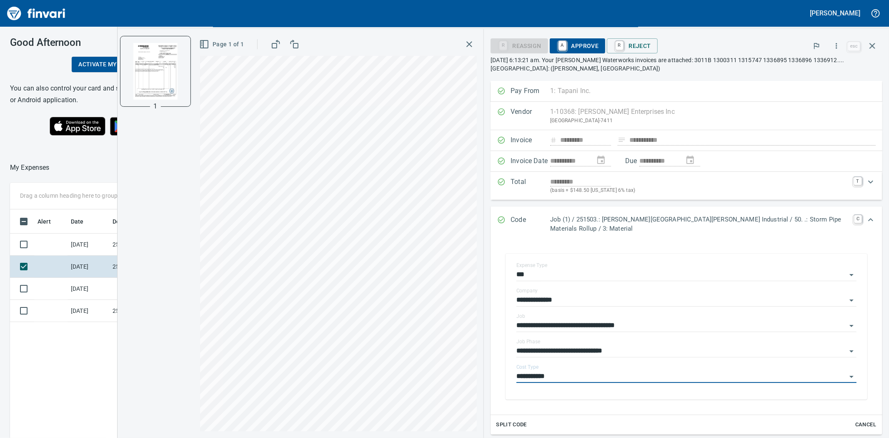
type input "**********"
click at [586, 37] on div "R Reassign A Approve R Reject" at bounding box center [668, 46] width 355 height 18
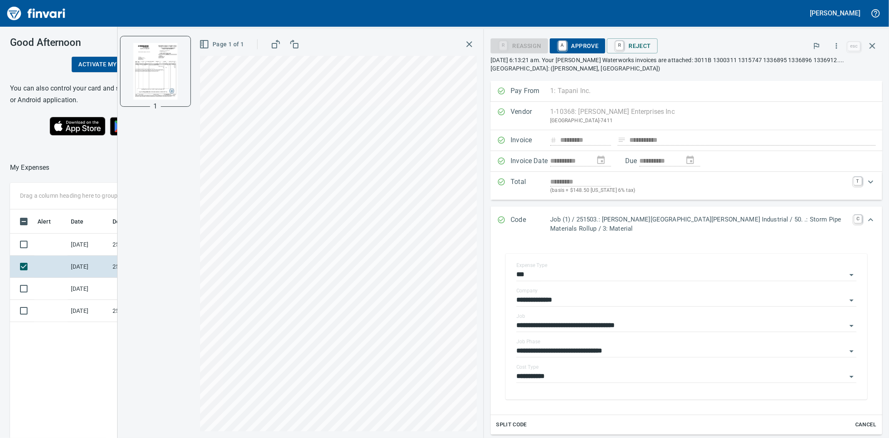
click at [589, 44] on span "A Approve" at bounding box center [578, 46] width 43 height 14
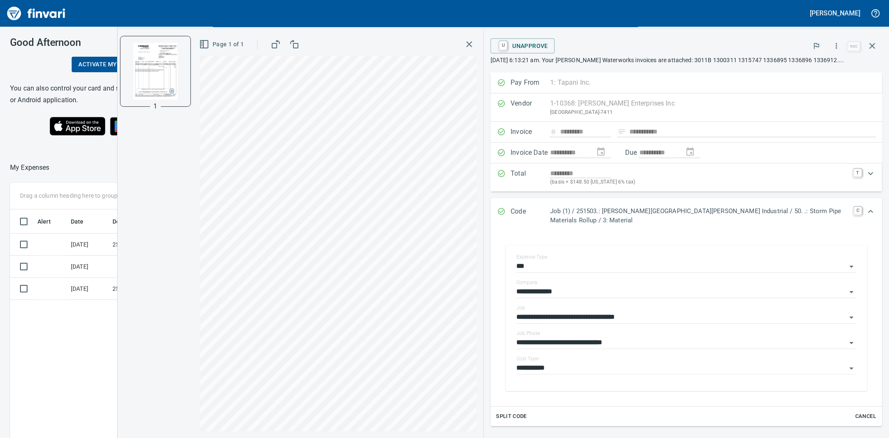
click at [472, 43] on icon "button" at bounding box center [470, 44] width 6 height 6
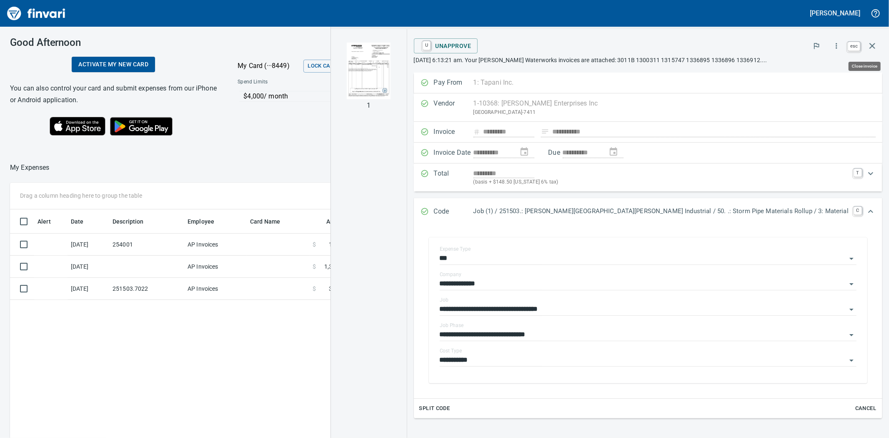
click at [875, 42] on icon "button" at bounding box center [873, 46] width 10 height 10
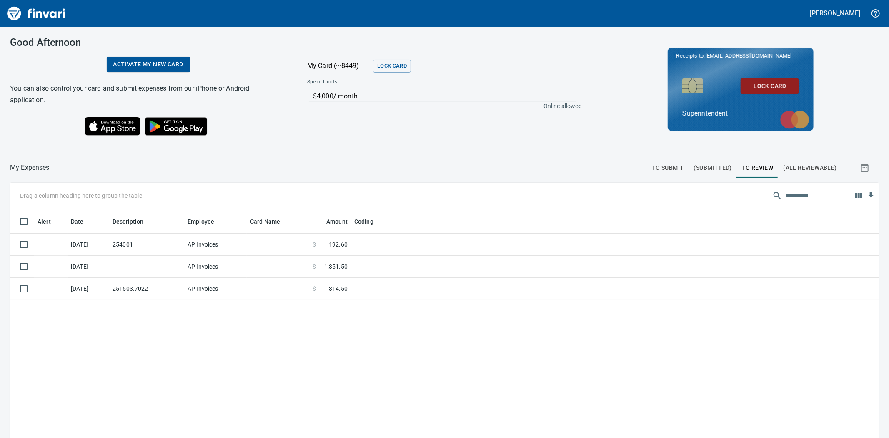
scroll to position [339, 856]
